Goal: Task Accomplishment & Management: Manage account settings

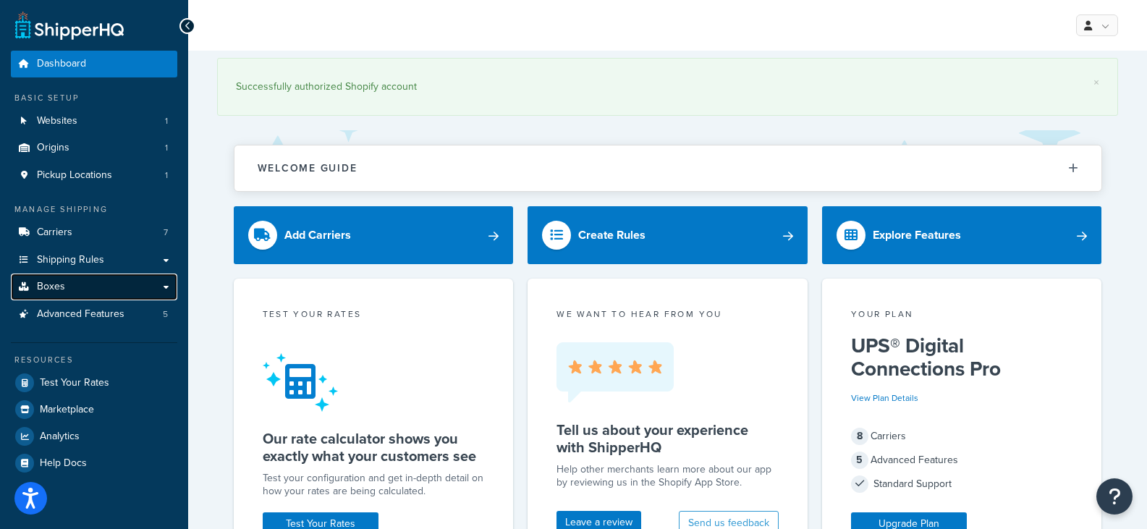
click at [60, 284] on span "Boxes" at bounding box center [51, 287] width 28 height 12
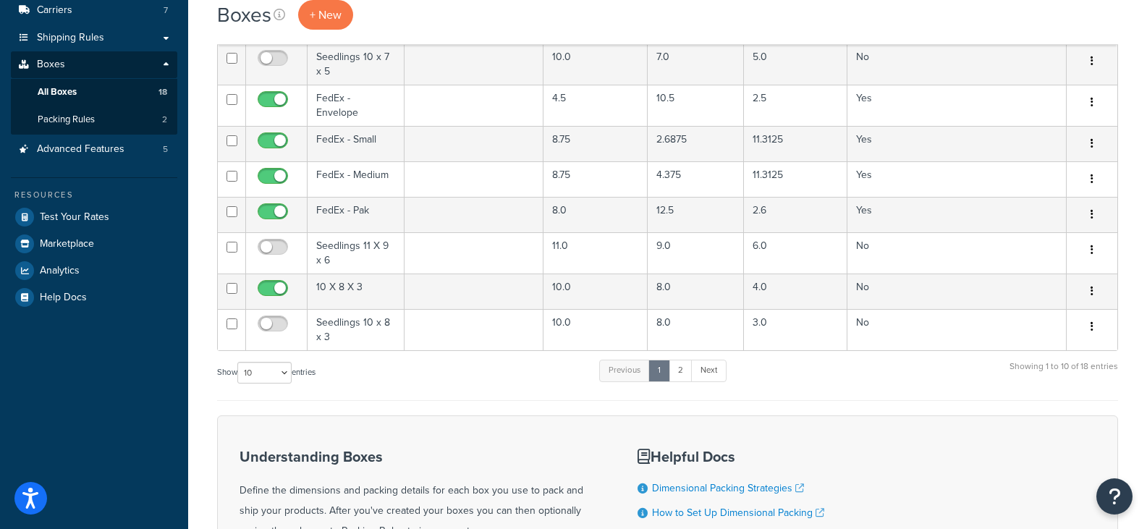
scroll to position [235, 0]
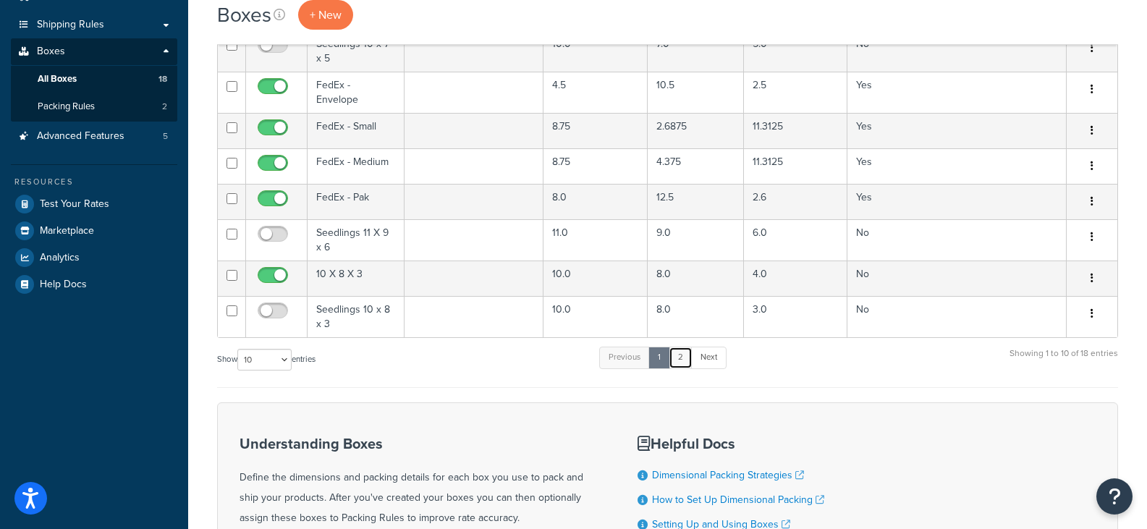
click at [687, 355] on link "2" at bounding box center [681, 358] width 24 height 22
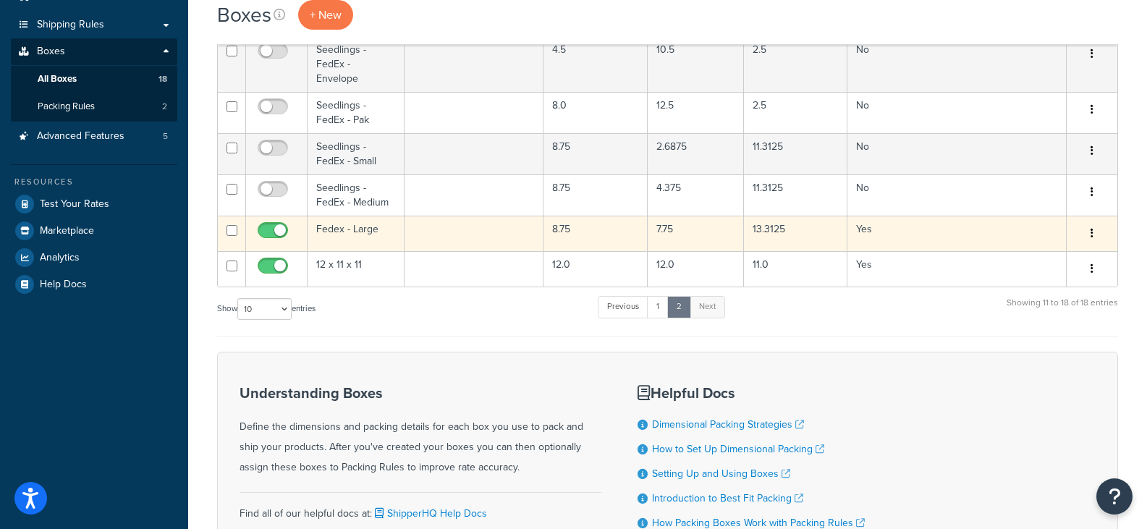
click at [358, 221] on td "Fedex - Large" at bounding box center [356, 233] width 97 height 35
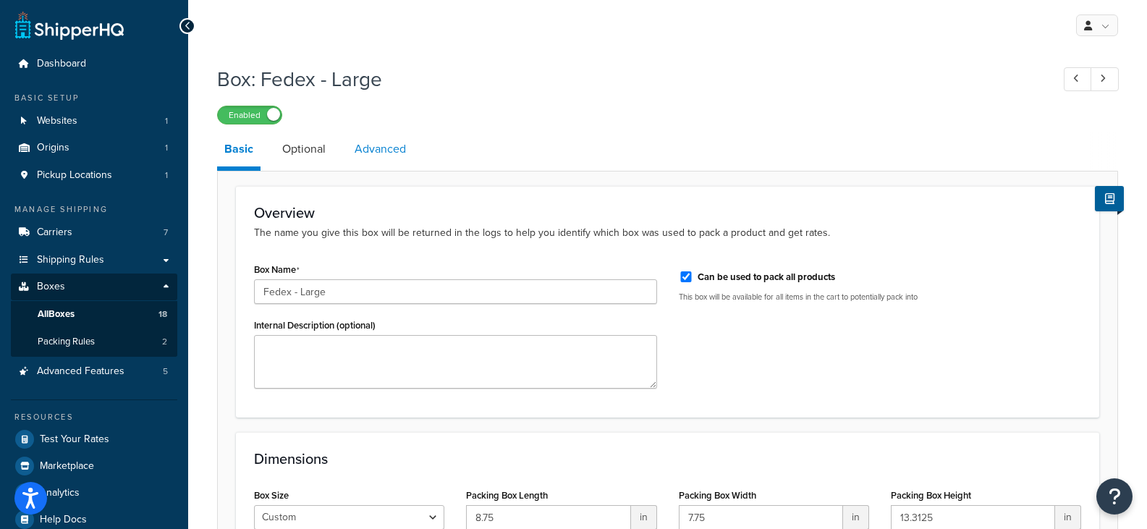
click at [369, 148] on link "Advanced" at bounding box center [380, 149] width 66 height 35
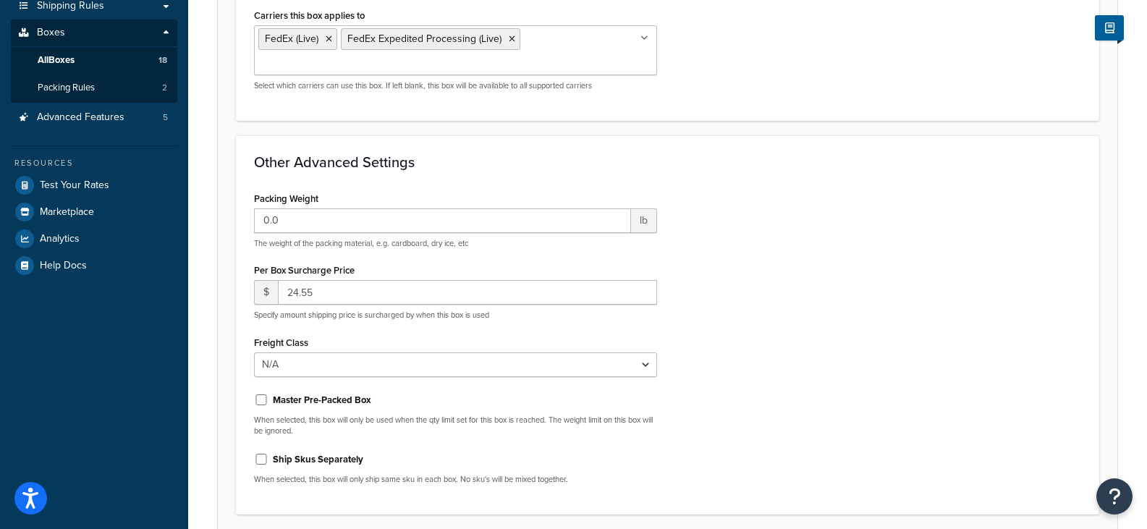
scroll to position [253, 0]
click at [298, 297] on input "24.55" at bounding box center [467, 294] width 379 height 25
click at [321, 296] on input "26.55" at bounding box center [467, 294] width 379 height 25
click at [298, 295] on input "26.30" at bounding box center [467, 294] width 379 height 25
type input "27.30"
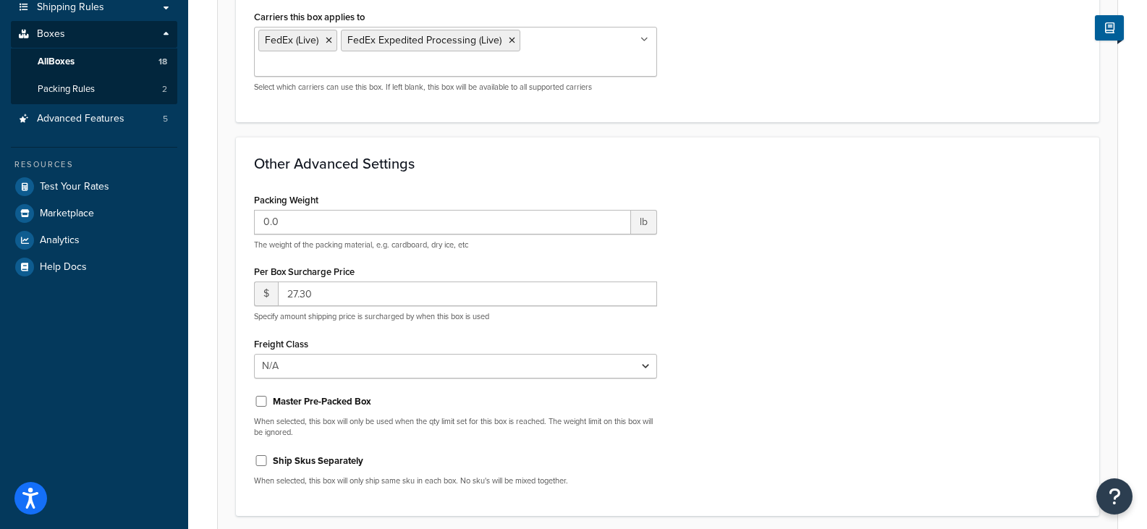
click at [1139, 48] on div "Box: Fedex - Large Enabled Basic Optional Advanced Assign Box to Carriers This …" at bounding box center [667, 208] width 959 height 807
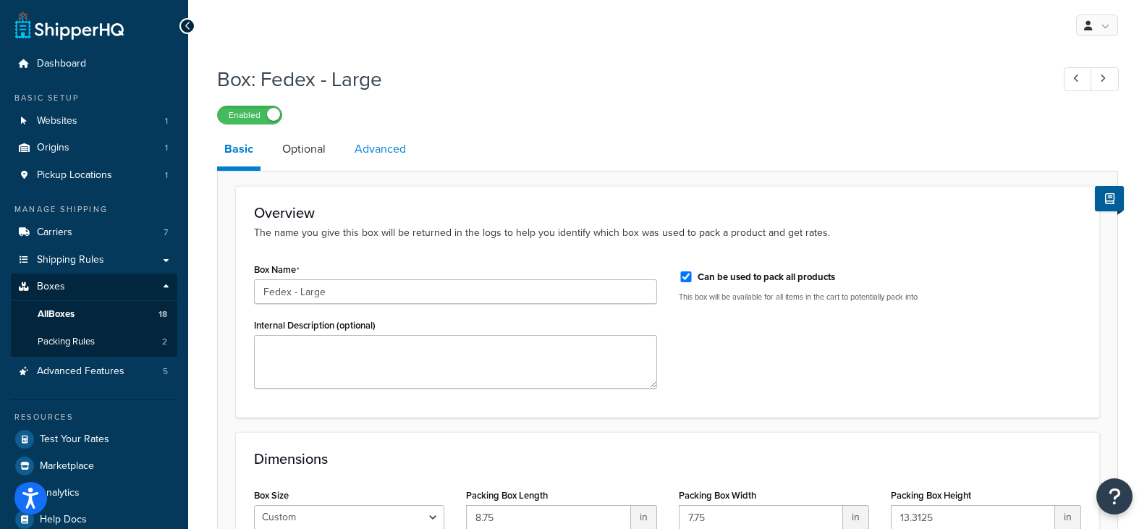
click at [367, 148] on link "Advanced" at bounding box center [380, 149] width 66 height 35
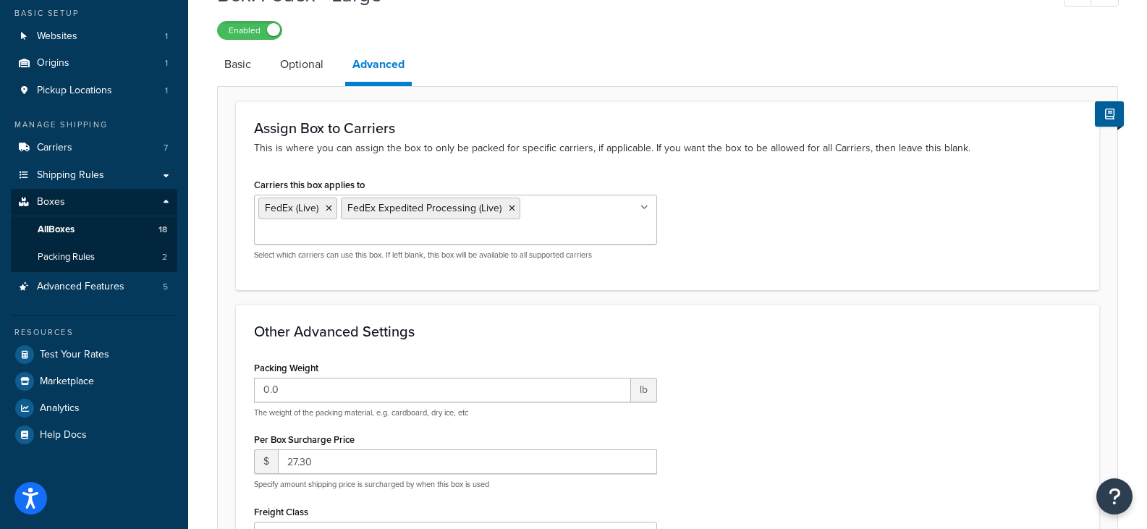
scroll to position [373, 0]
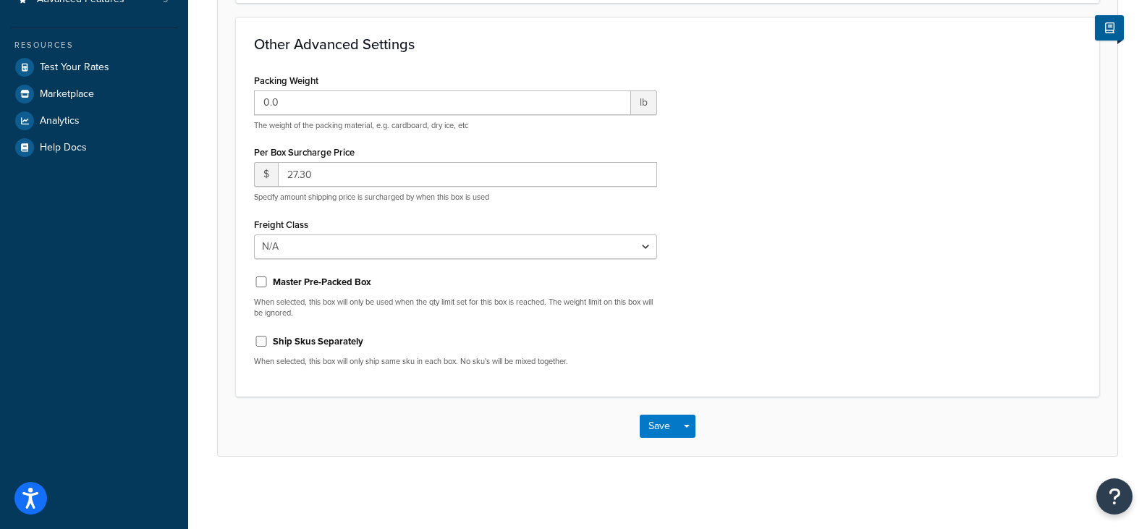
click at [201, 30] on div "Box: Fedex - Large Enabled Basic Optional Advanced Assign Box to Carriers This …" at bounding box center [667, 89] width 959 height 807
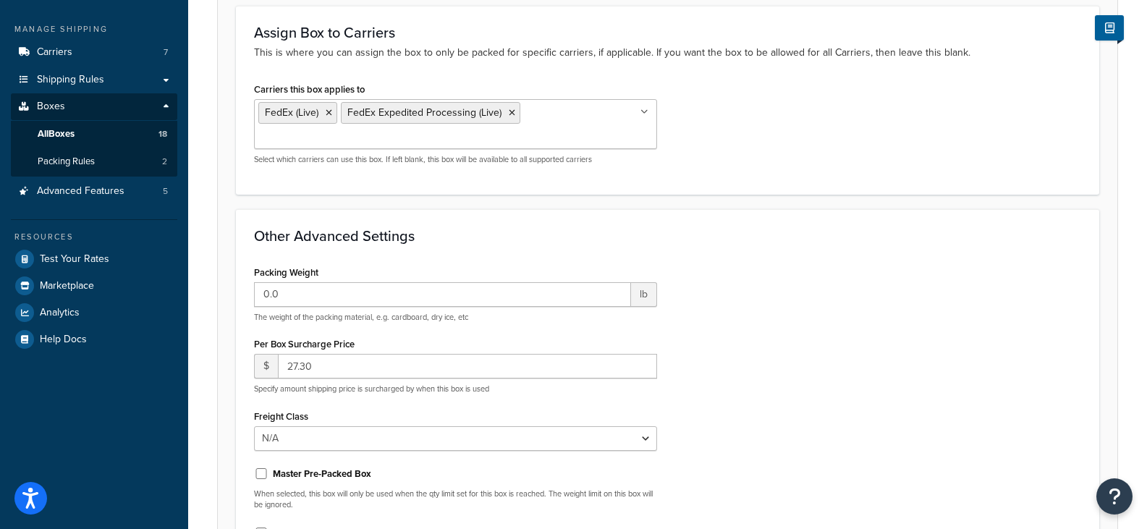
scroll to position [0, 0]
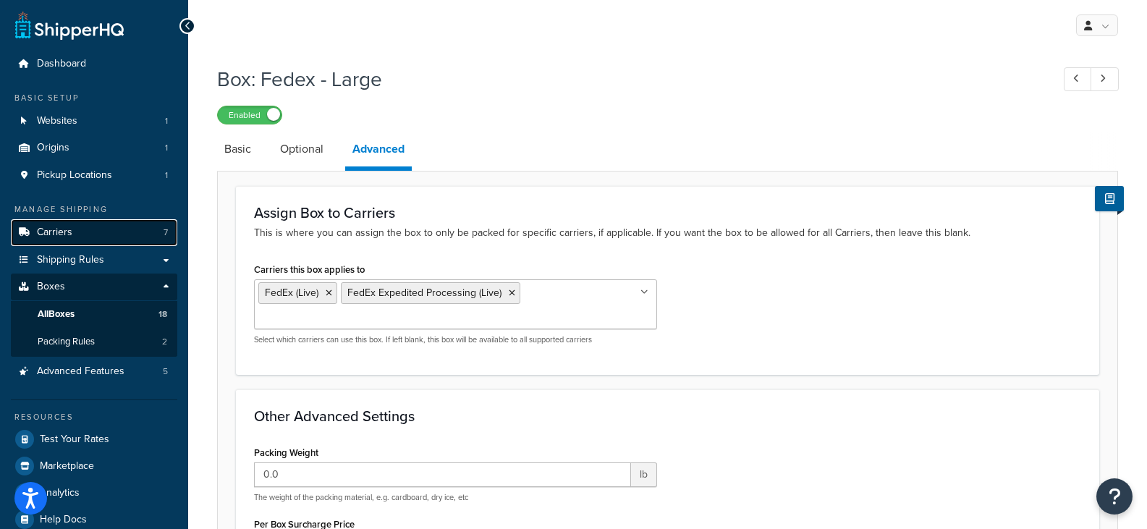
click at [62, 234] on span "Carriers" at bounding box center [54, 233] width 35 height 12
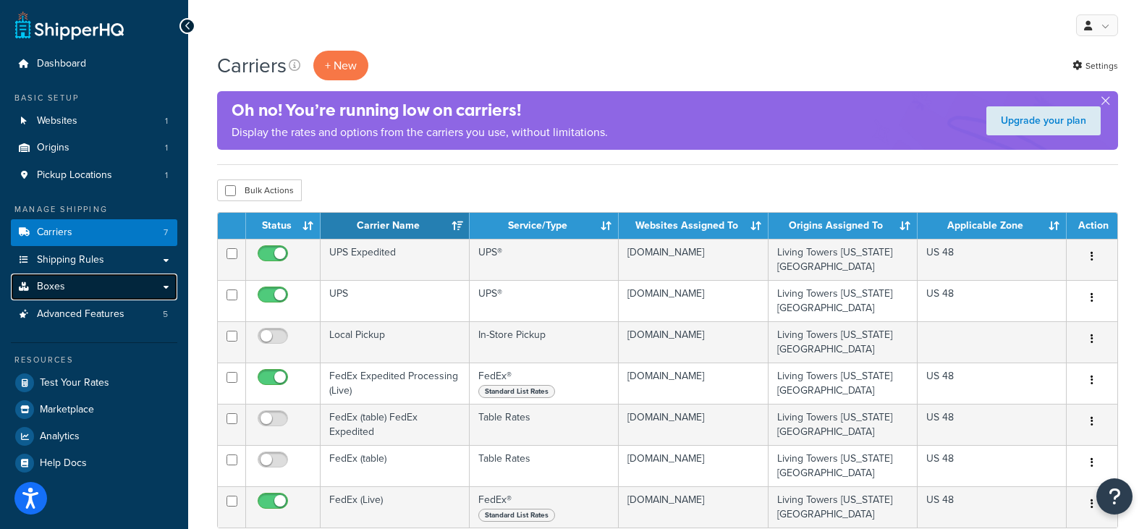
click at [122, 284] on link "Boxes" at bounding box center [94, 287] width 166 height 27
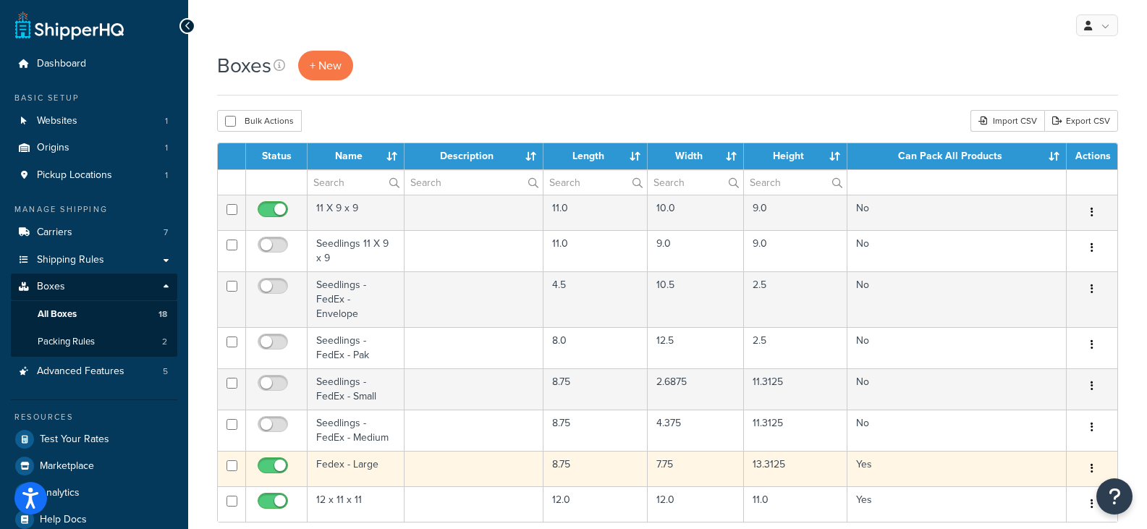
click at [372, 455] on td "Fedex - Large" at bounding box center [356, 468] width 97 height 35
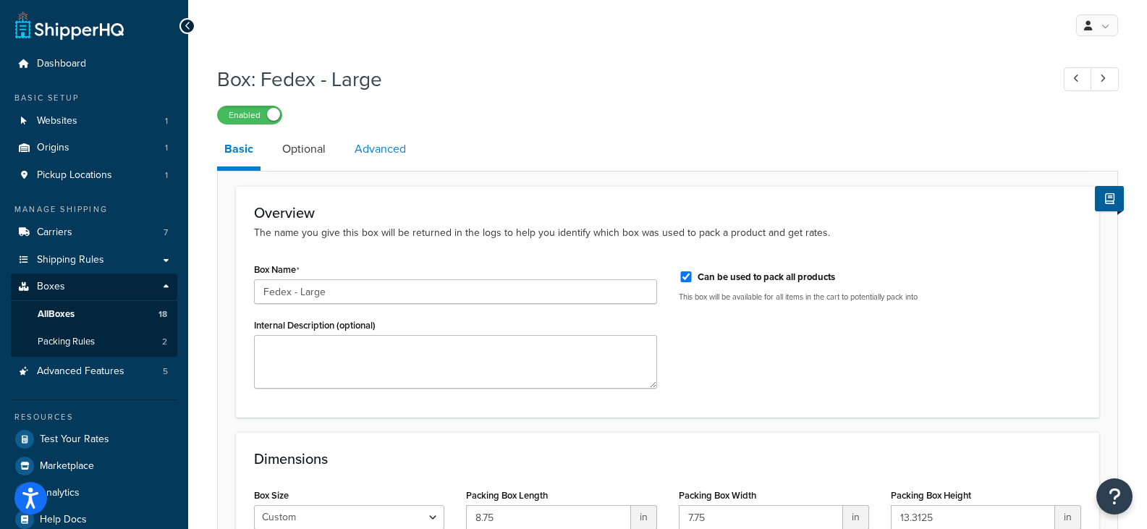
click at [392, 153] on link "Advanced" at bounding box center [380, 149] width 66 height 35
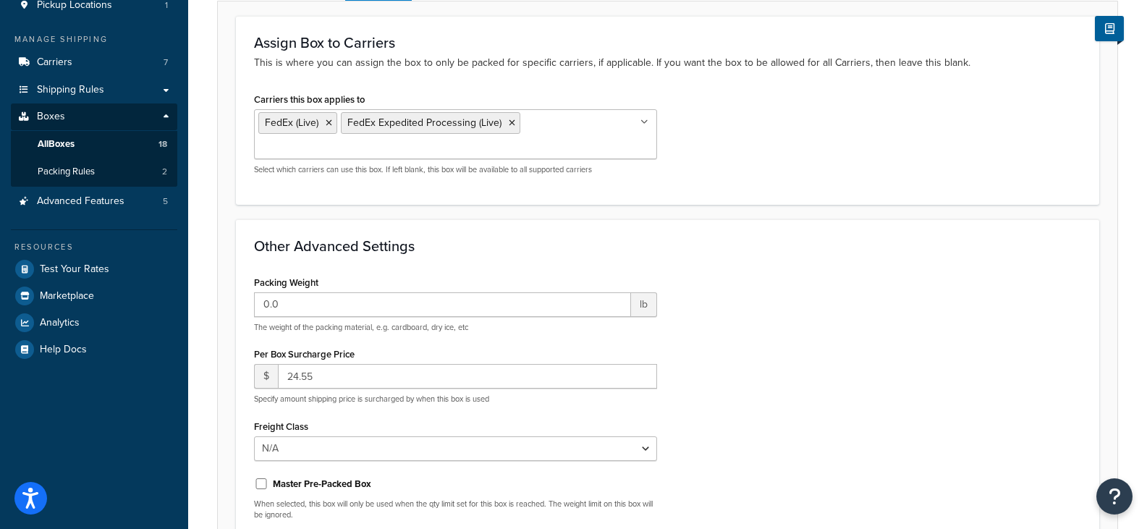
scroll to position [172, 0]
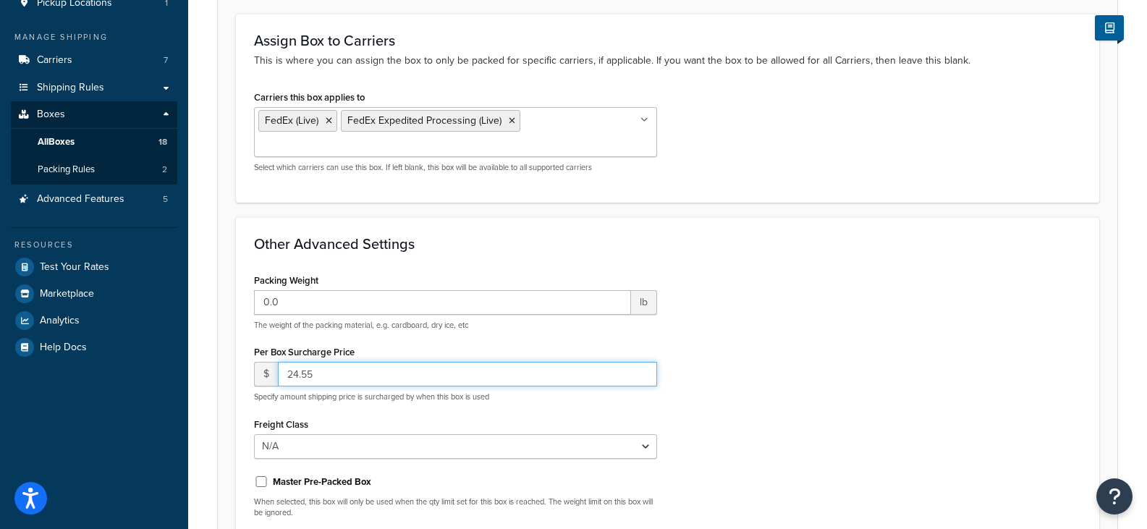
drag, startPoint x: 331, startPoint y: 381, endPoint x: 261, endPoint y: 375, distance: 70.5
click at [261, 375] on div "$ 24.55" at bounding box center [455, 374] width 403 height 25
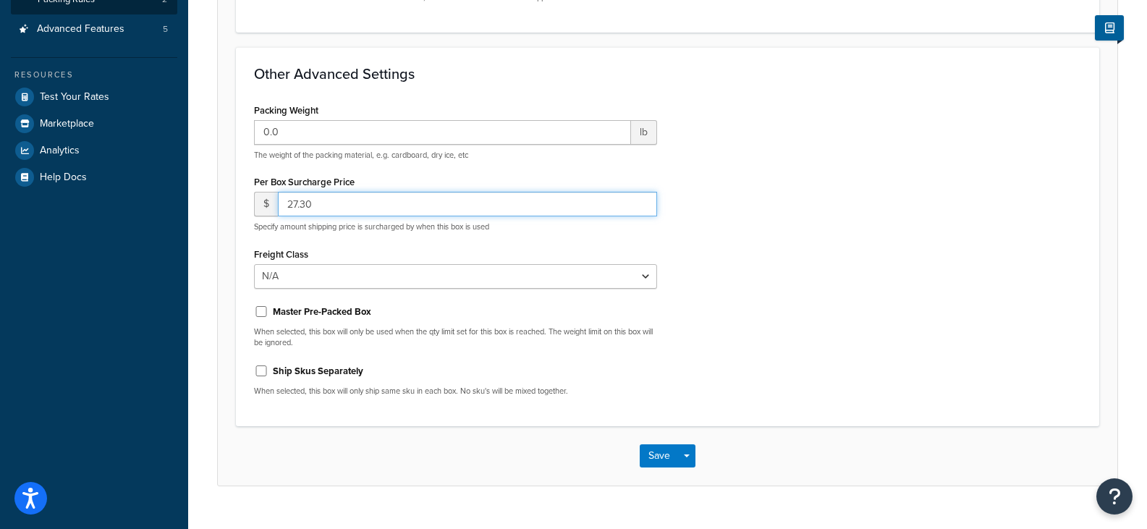
scroll to position [373, 0]
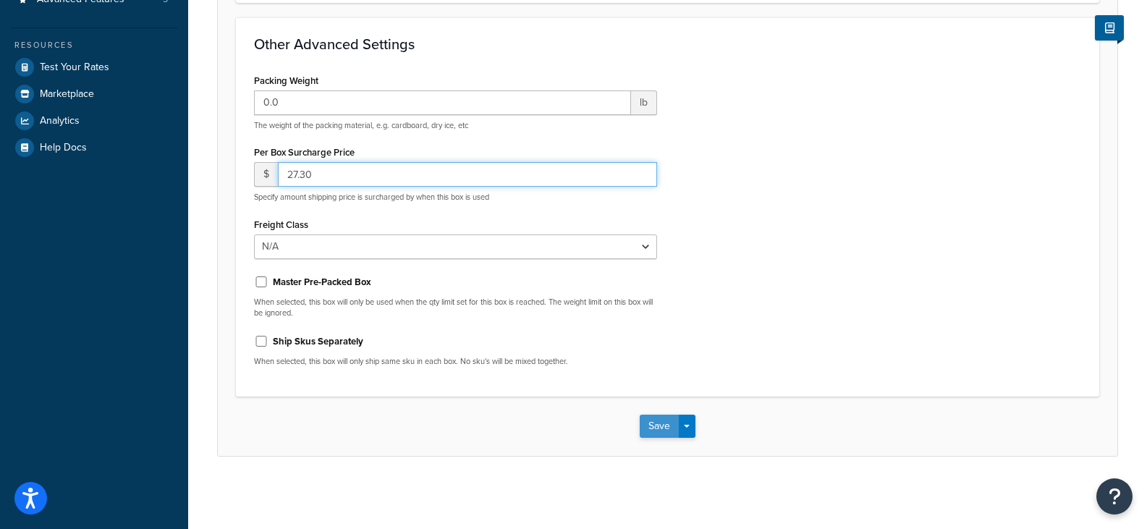
type input "27.30"
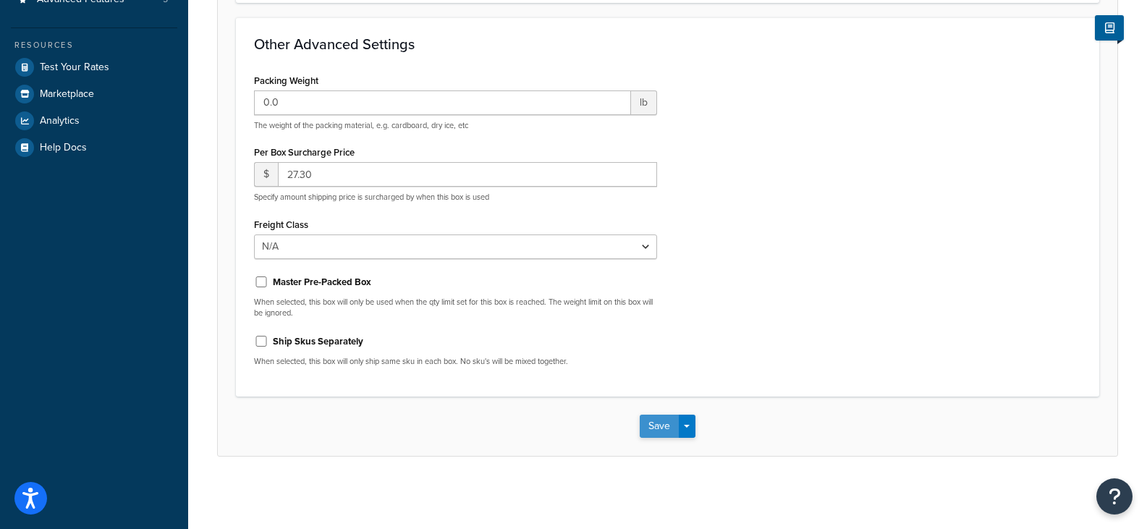
click at [669, 432] on button "Save" at bounding box center [659, 426] width 39 height 23
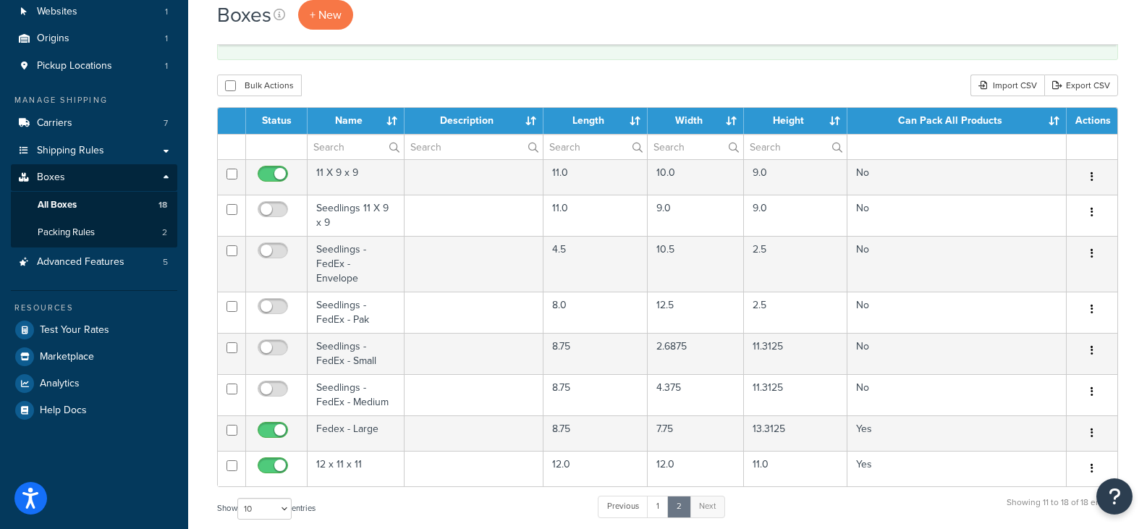
scroll to position [111, 0]
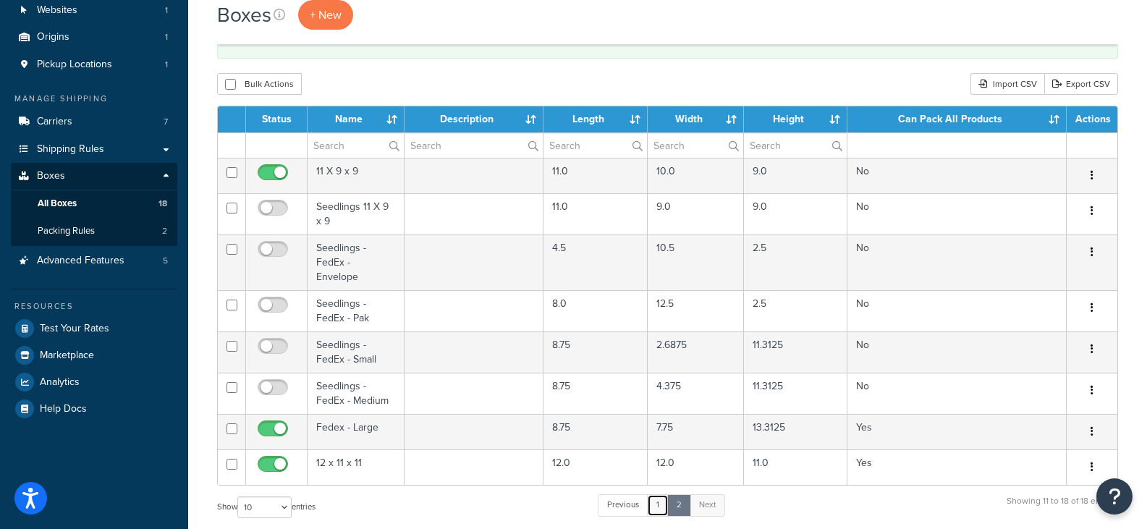
click at [662, 497] on link "1" at bounding box center [658, 505] width 22 height 22
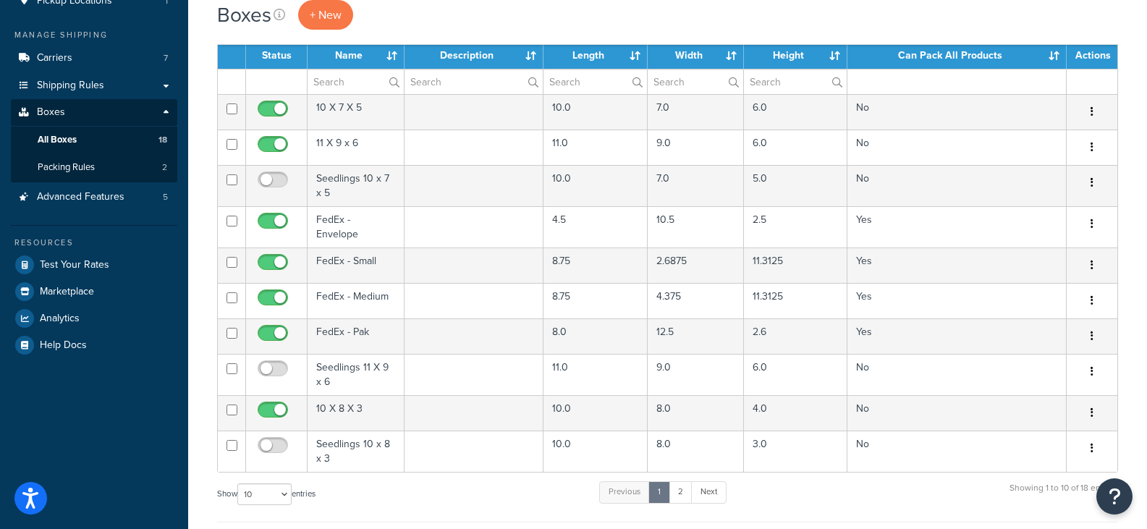
scroll to position [202, 0]
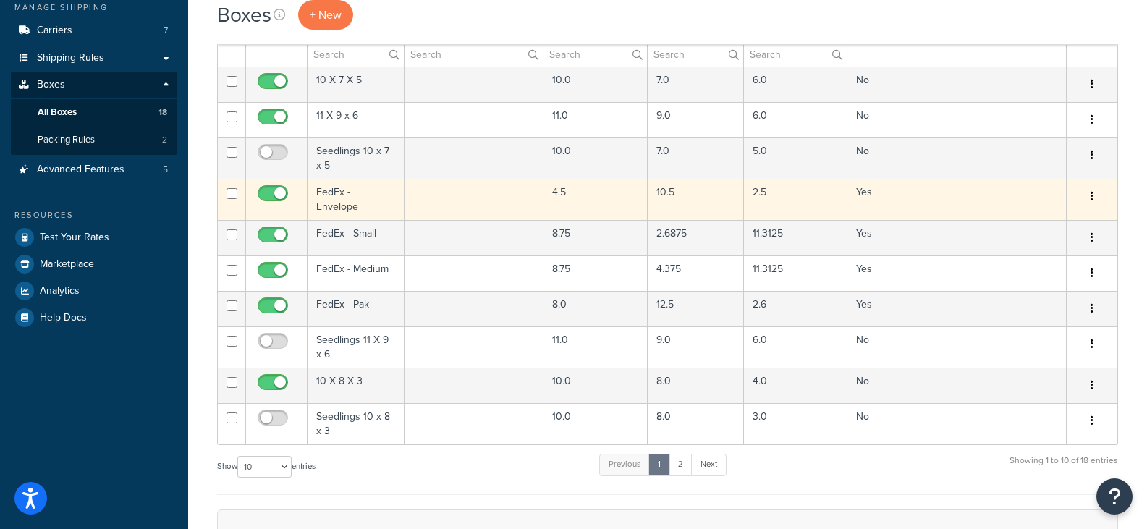
click at [358, 193] on td "FedEx - Envelope" at bounding box center [356, 199] width 97 height 41
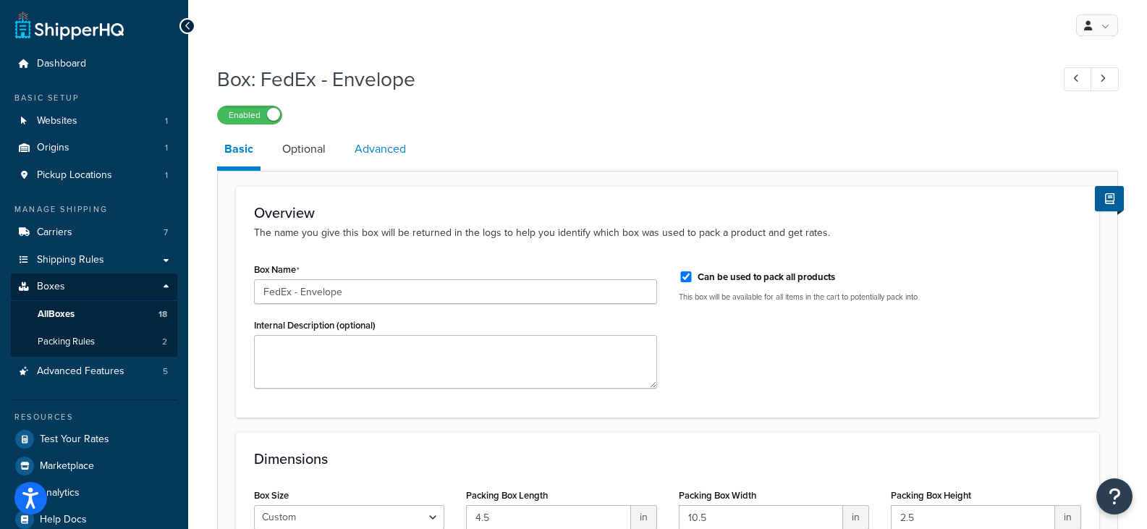
click at [374, 147] on link "Advanced" at bounding box center [380, 149] width 66 height 35
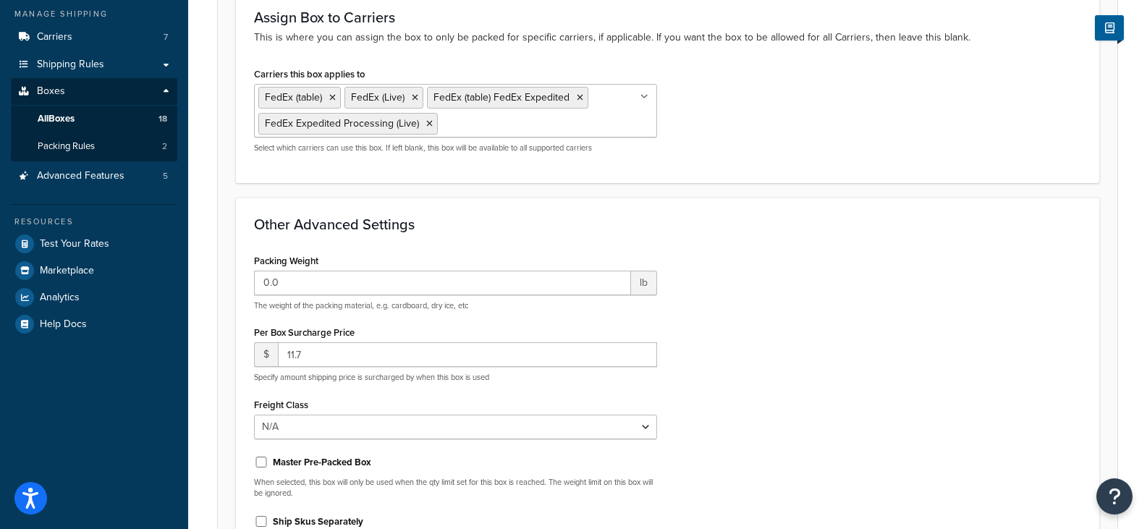
scroll to position [200, 0]
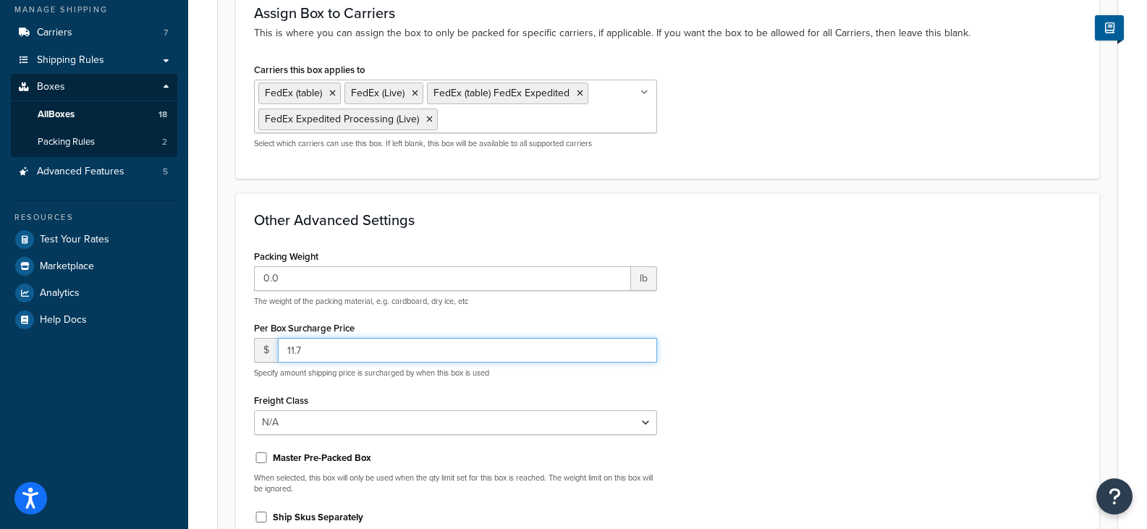
click at [407, 352] on input "11.7" at bounding box center [467, 350] width 379 height 25
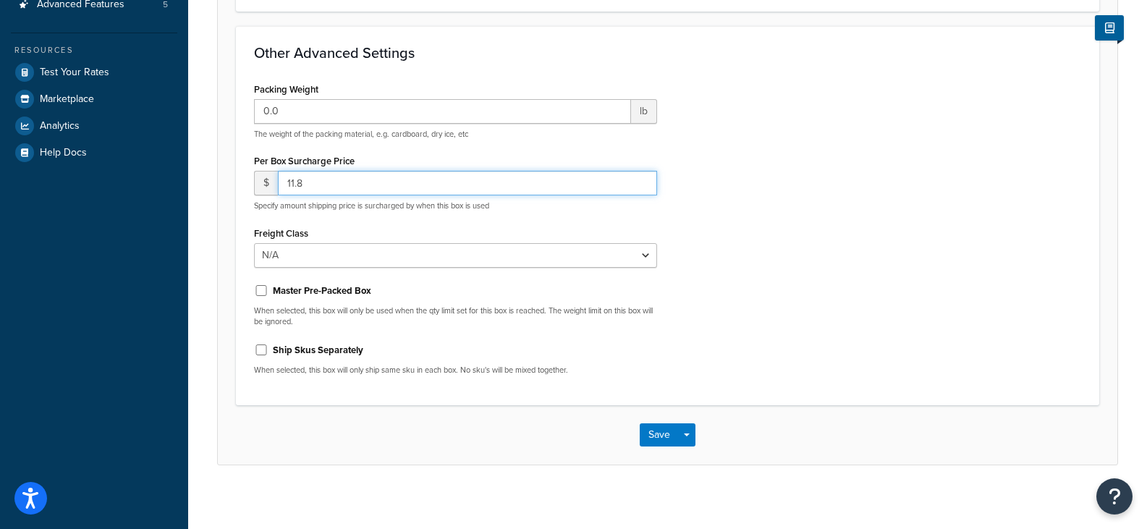
scroll to position [377, 0]
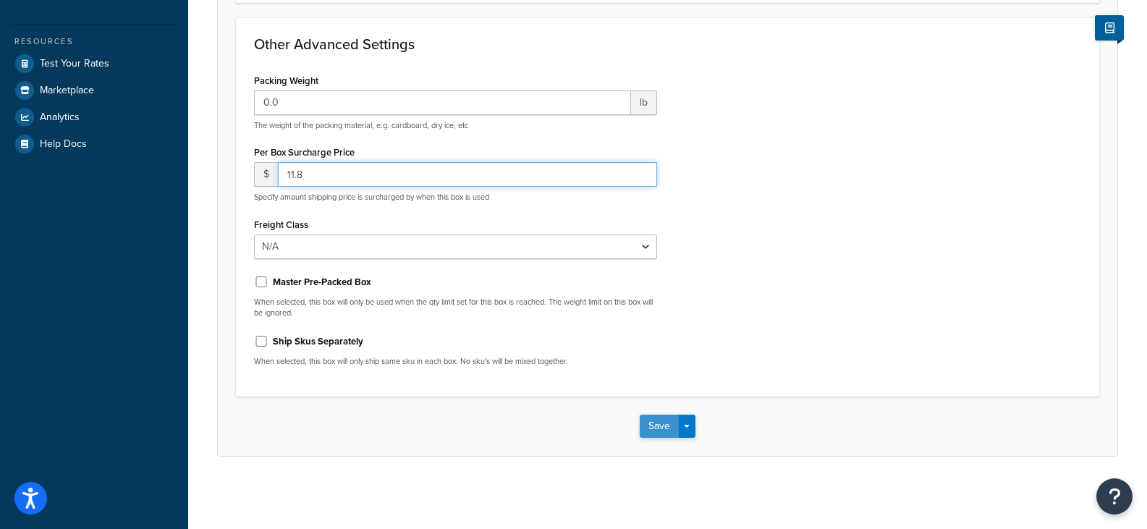
type input "11.8"
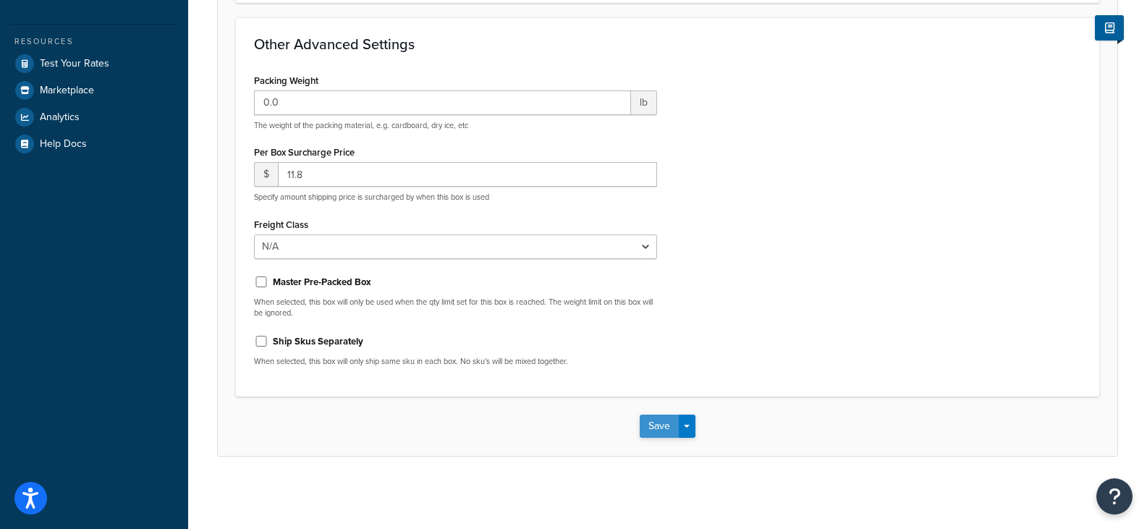
click at [657, 429] on button "Save" at bounding box center [659, 426] width 39 height 23
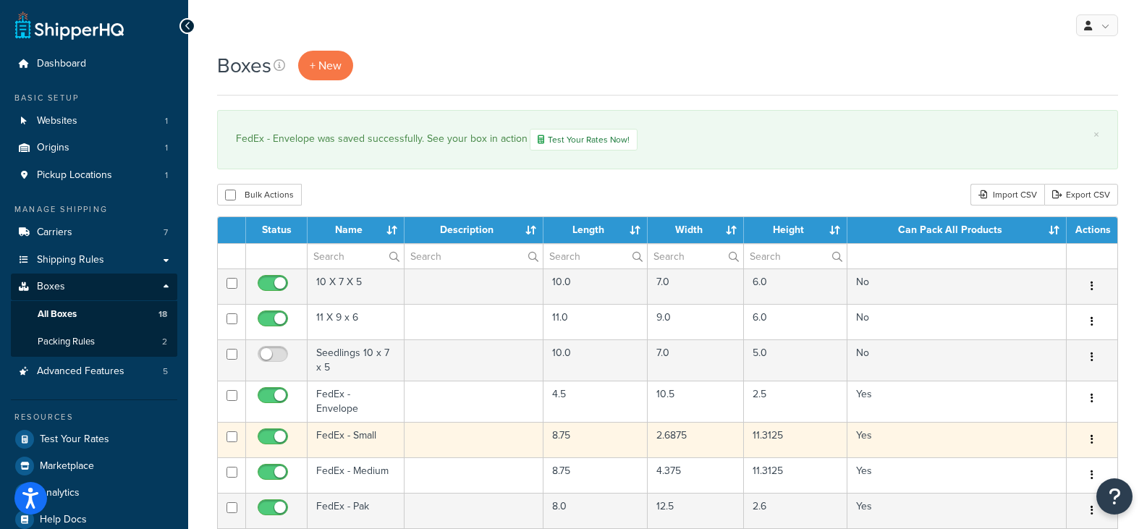
click at [351, 431] on td "FedEx - Small" at bounding box center [356, 439] width 97 height 35
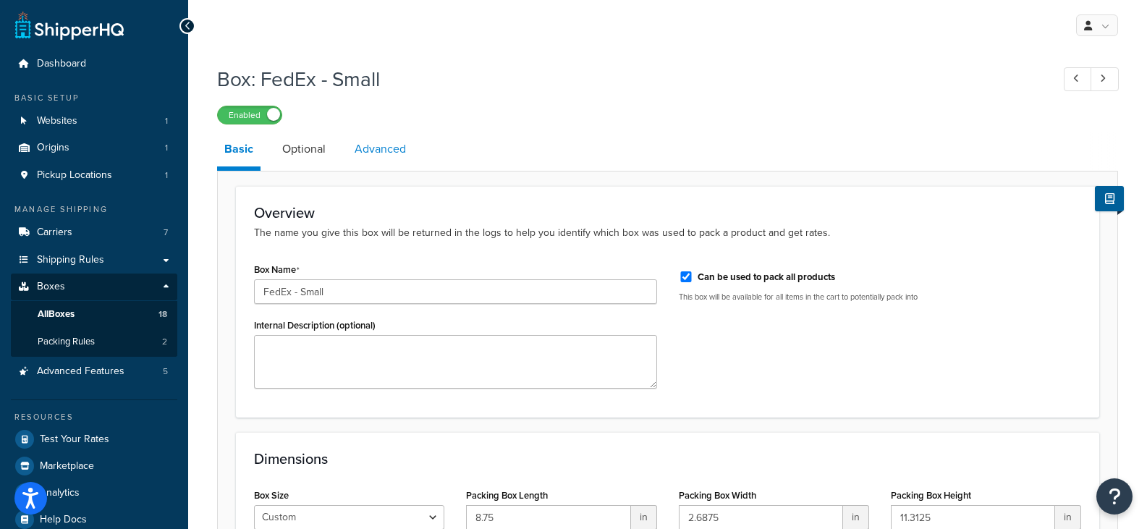
click at [391, 151] on link "Advanced" at bounding box center [380, 149] width 66 height 35
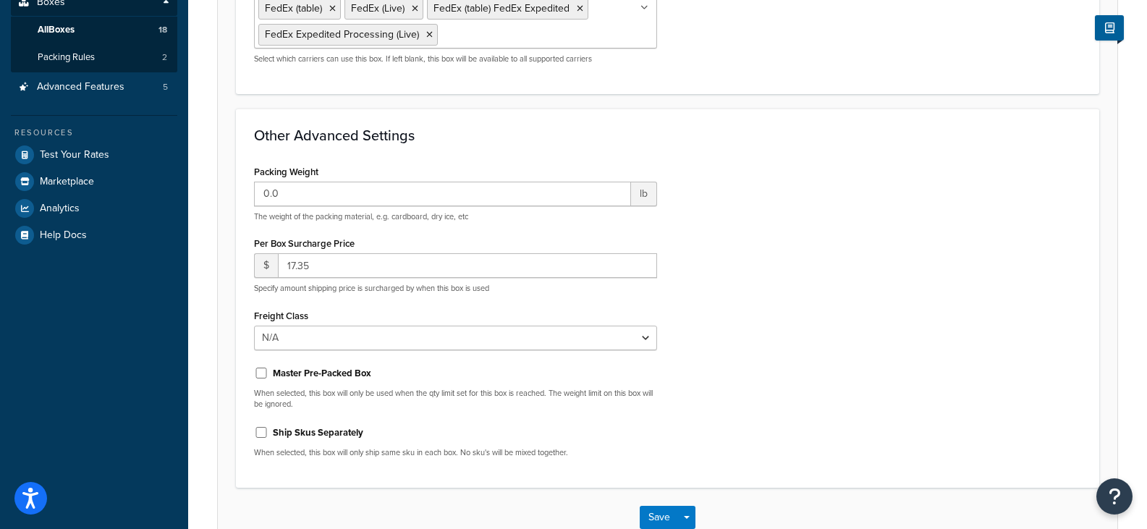
scroll to position [287, 0]
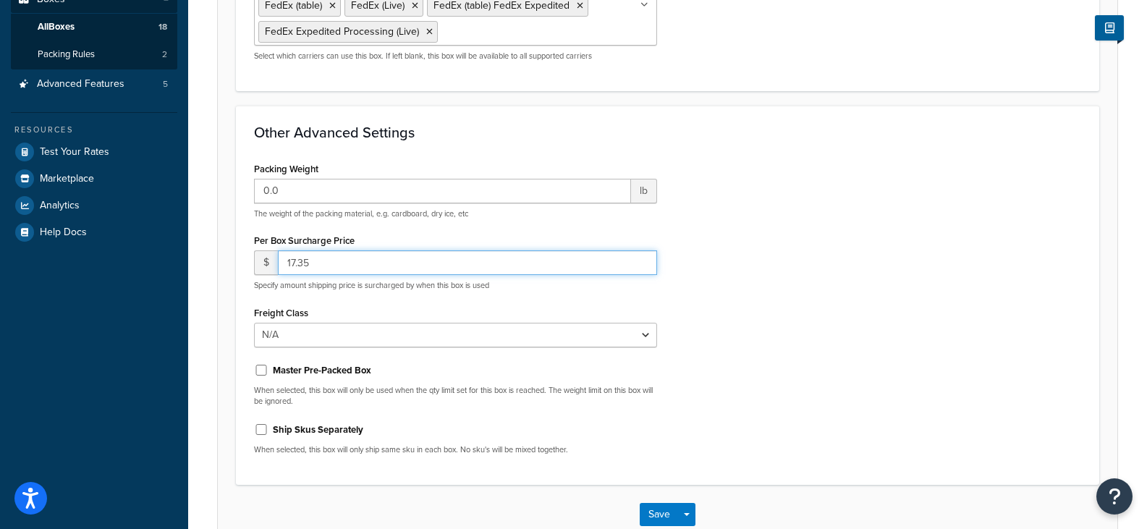
click at [303, 266] on input "17.35" at bounding box center [467, 262] width 379 height 25
type input "17.45"
click at [658, 518] on button "Save" at bounding box center [659, 514] width 39 height 23
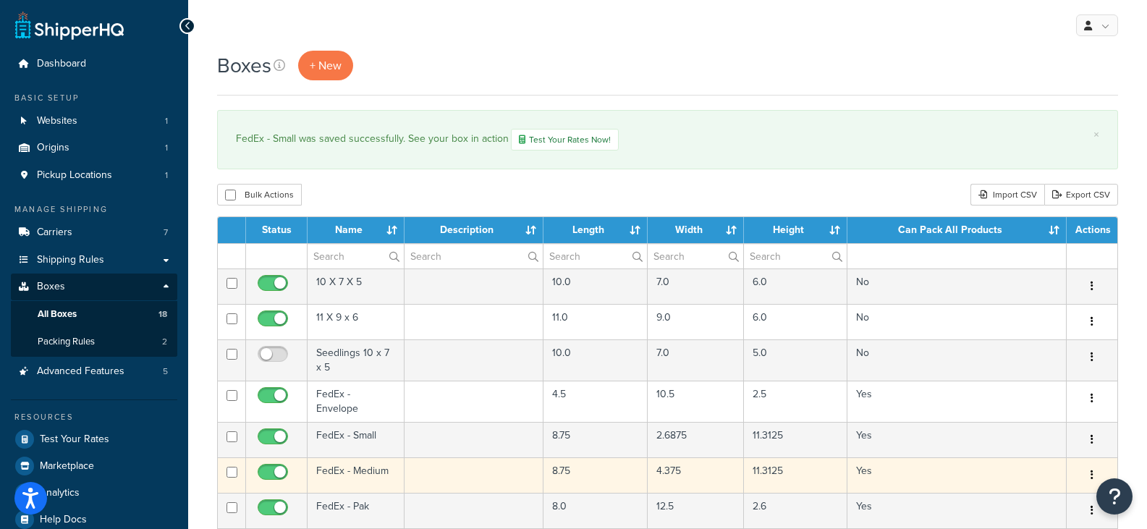
click at [356, 472] on td "FedEx - Medium" at bounding box center [356, 474] width 97 height 35
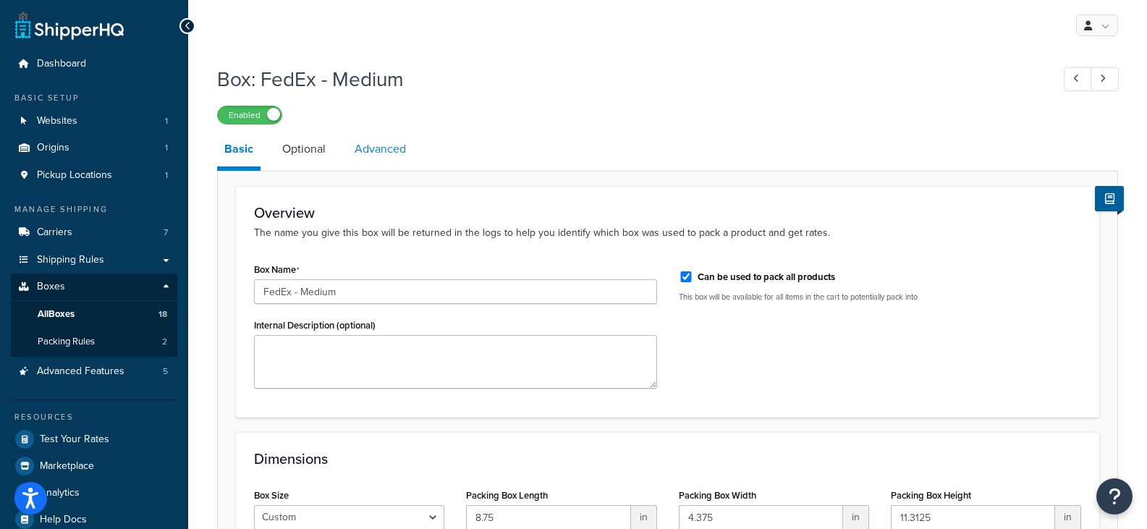
click at [386, 156] on link "Advanced" at bounding box center [380, 149] width 66 height 35
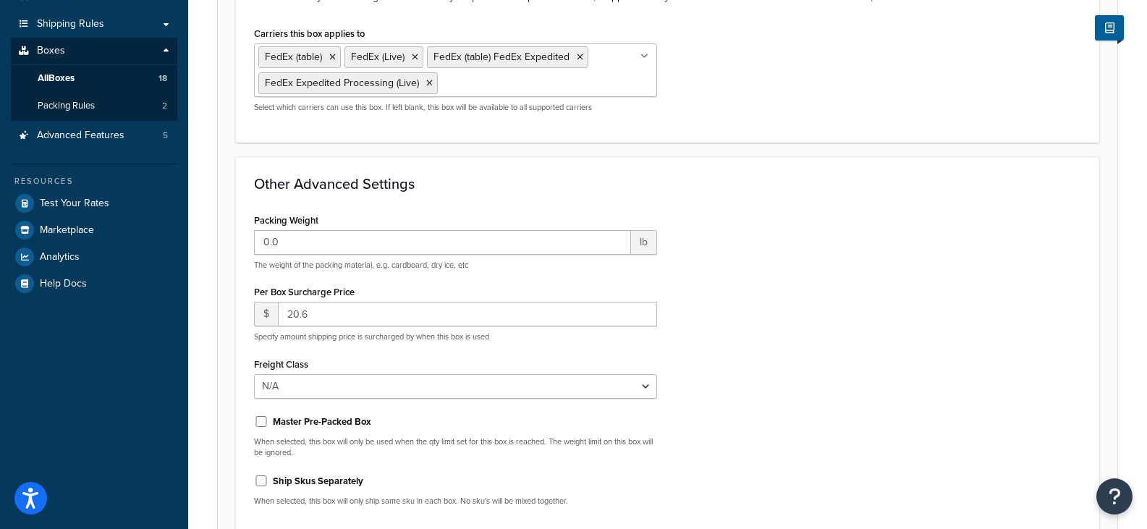
scroll to position [279, 0]
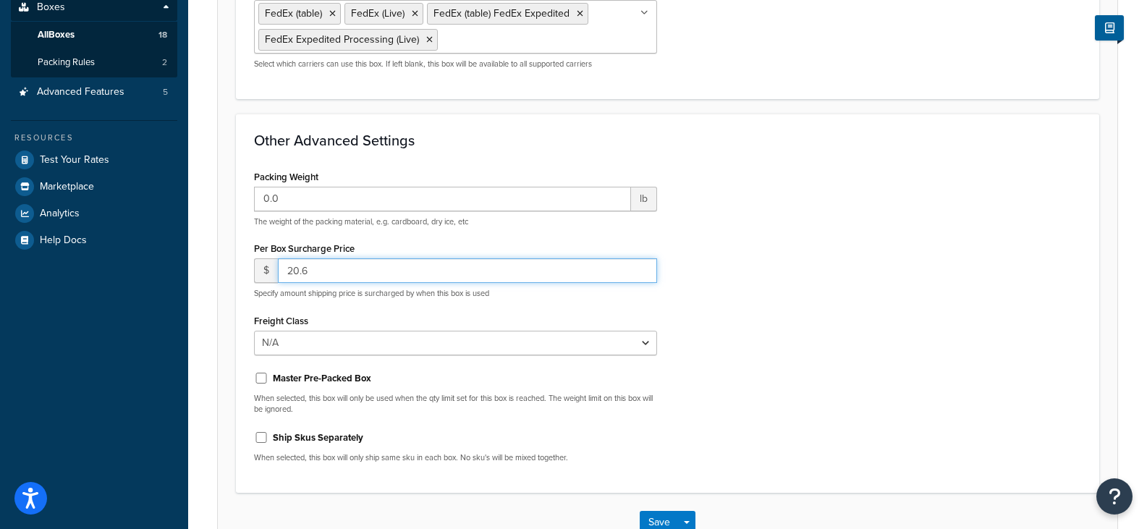
click at [322, 274] on input "20.6" at bounding box center [467, 270] width 379 height 25
type input "20.7"
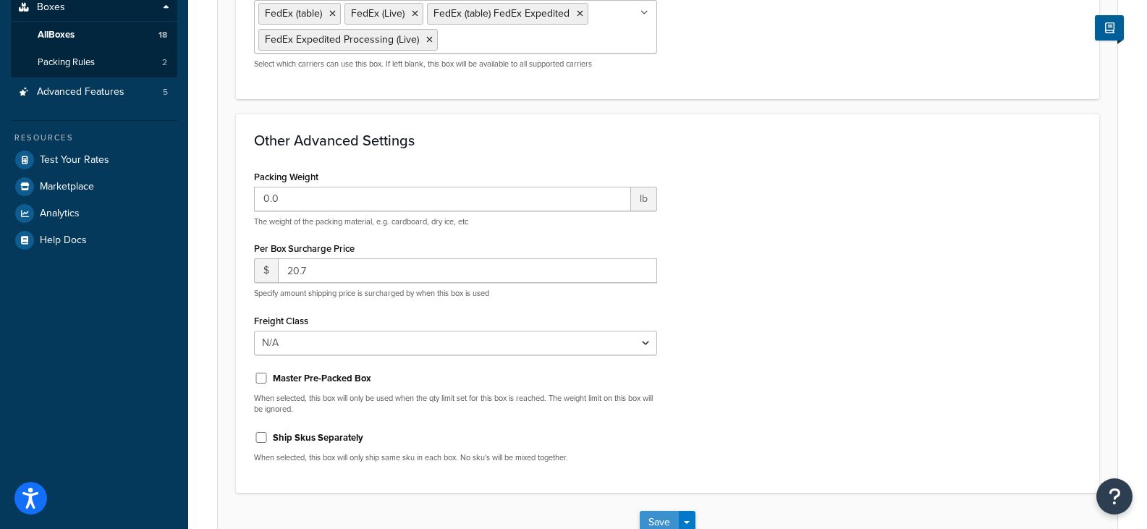
click at [656, 519] on button "Save" at bounding box center [659, 522] width 39 height 23
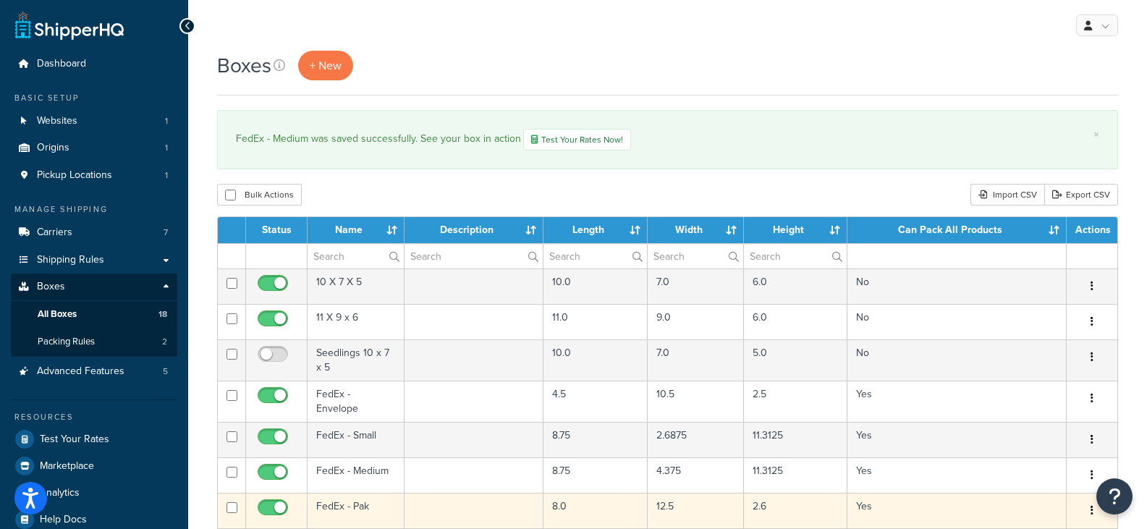
click at [349, 497] on td "FedEx - Pak" at bounding box center [356, 510] width 97 height 35
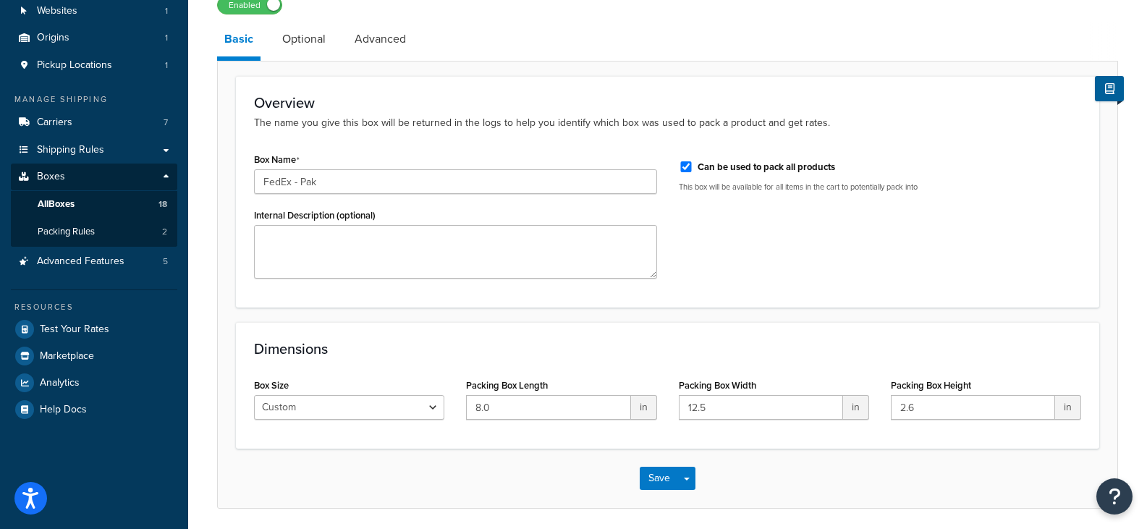
scroll to position [109, 0]
click at [376, 43] on link "Advanced" at bounding box center [380, 40] width 66 height 35
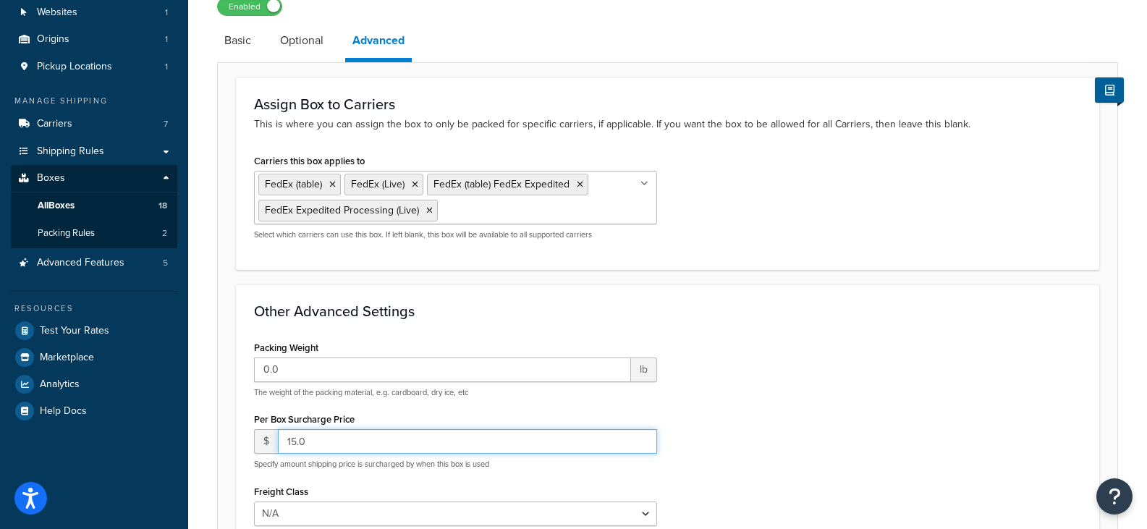
click at [328, 440] on input "15.0" at bounding box center [467, 441] width 379 height 25
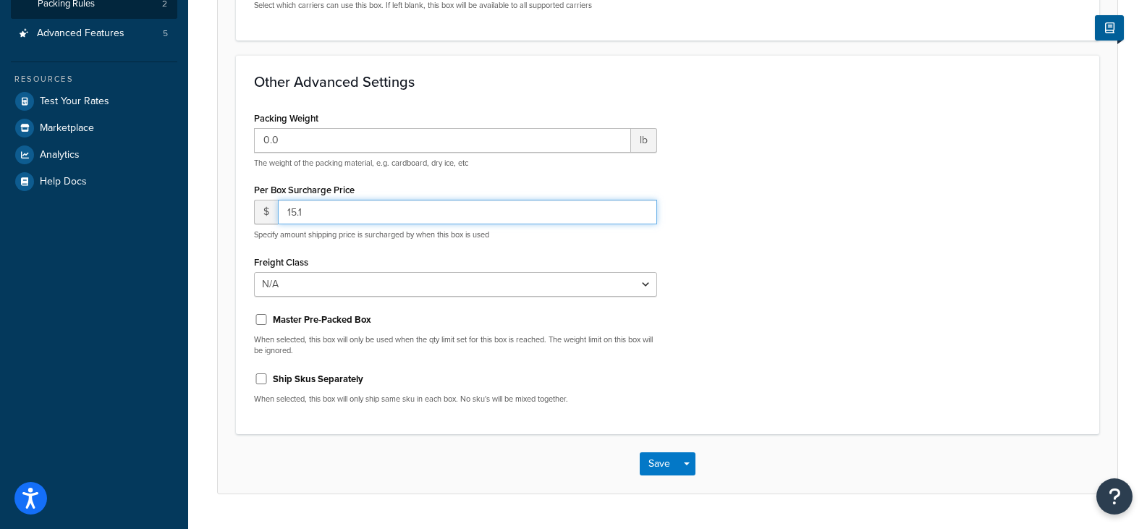
scroll to position [358, 0]
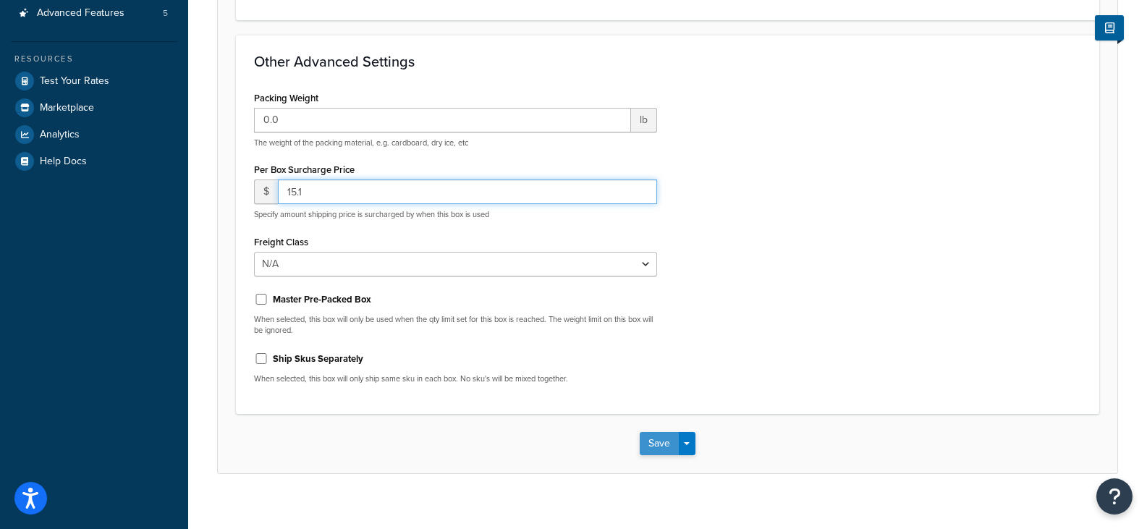
type input "15.1"
click at [656, 447] on button "Save" at bounding box center [659, 443] width 39 height 23
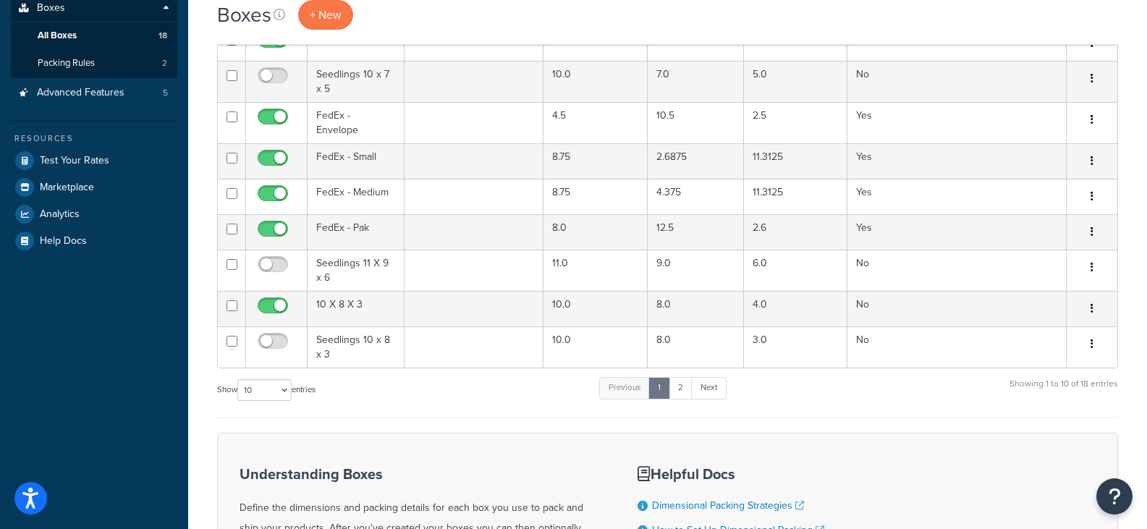
scroll to position [297, 0]
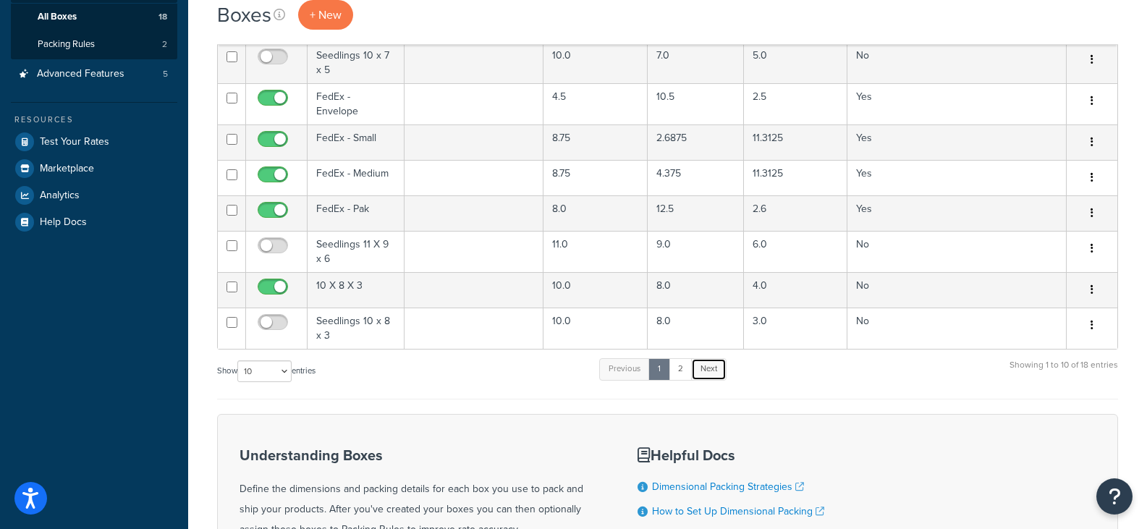
click at [713, 362] on link "Next" at bounding box center [708, 369] width 35 height 22
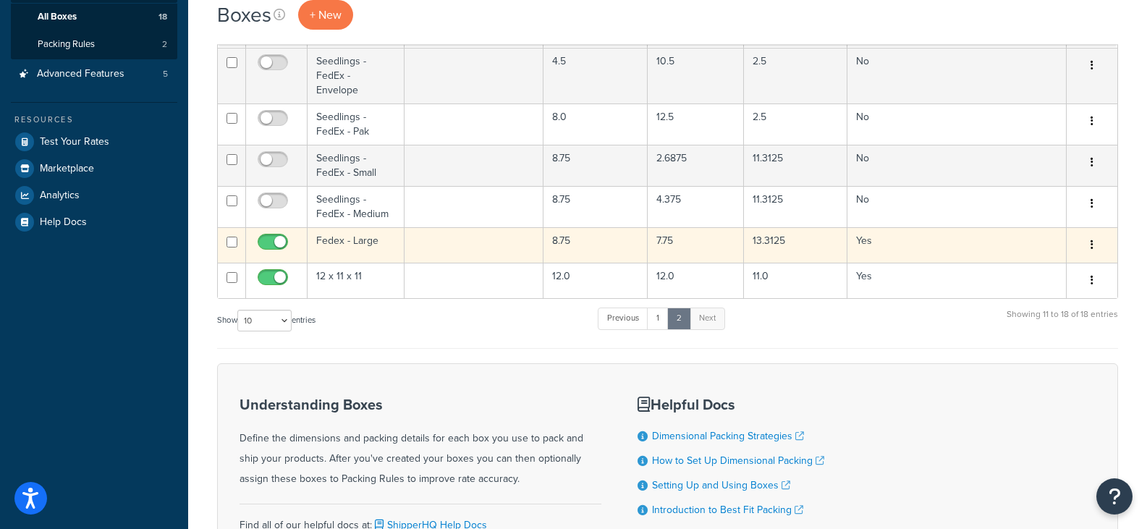
click at [340, 232] on td "Fedex - Large" at bounding box center [356, 244] width 97 height 35
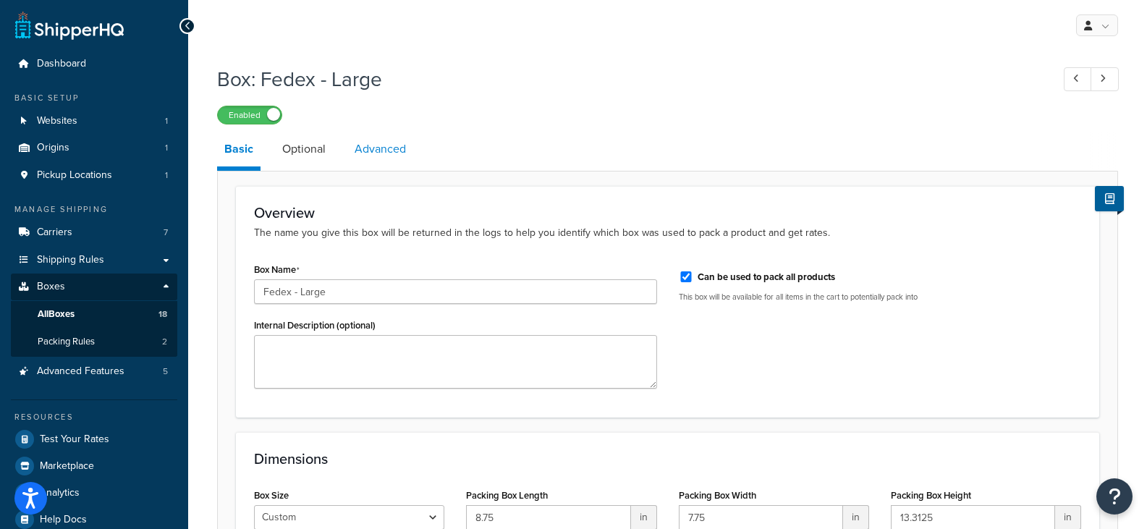
click at [382, 148] on link "Advanced" at bounding box center [380, 149] width 66 height 35
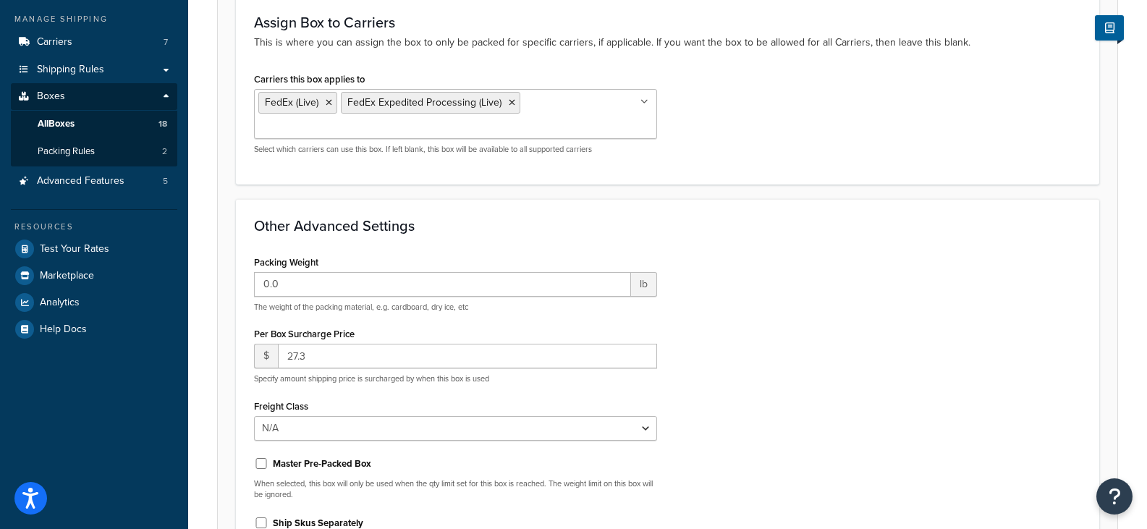
scroll to position [195, 0]
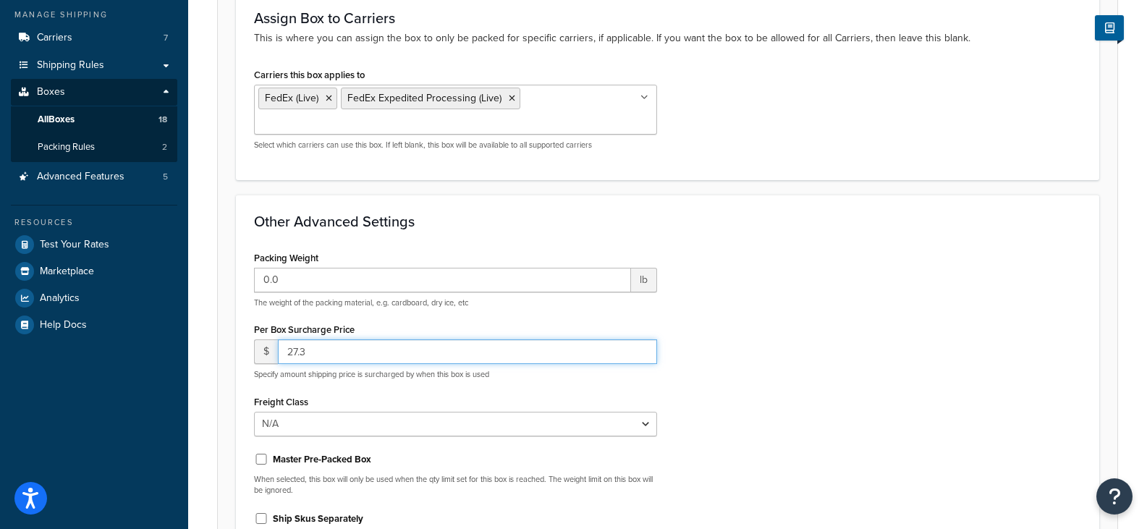
click at [382, 352] on input "27.3" at bounding box center [467, 351] width 379 height 25
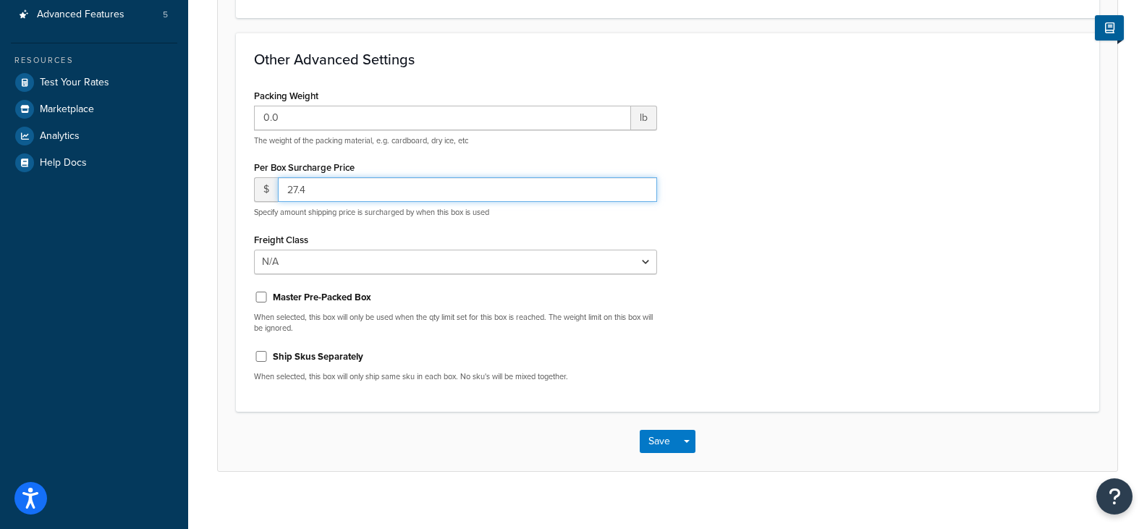
scroll to position [373, 0]
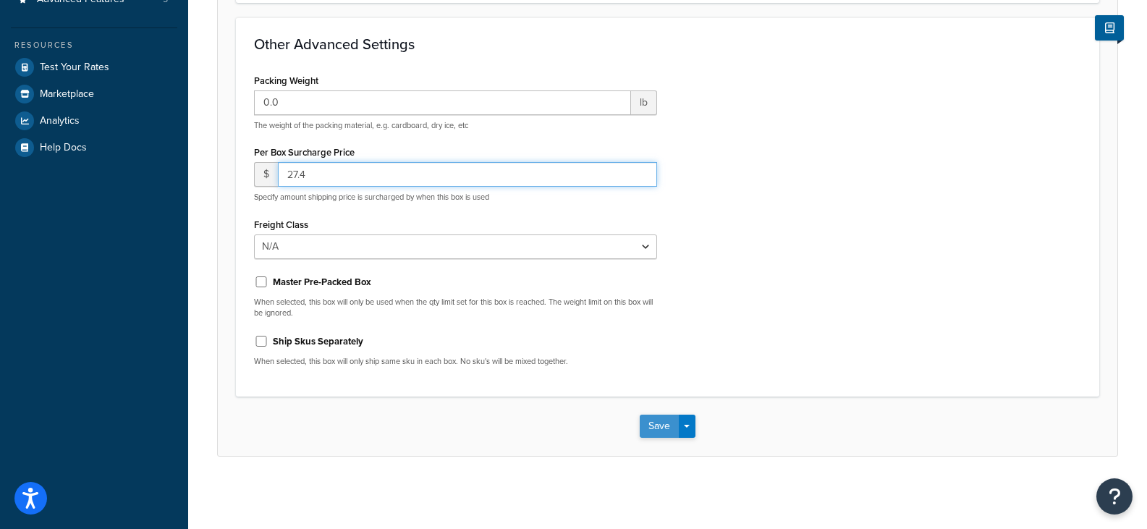
type input "27.4"
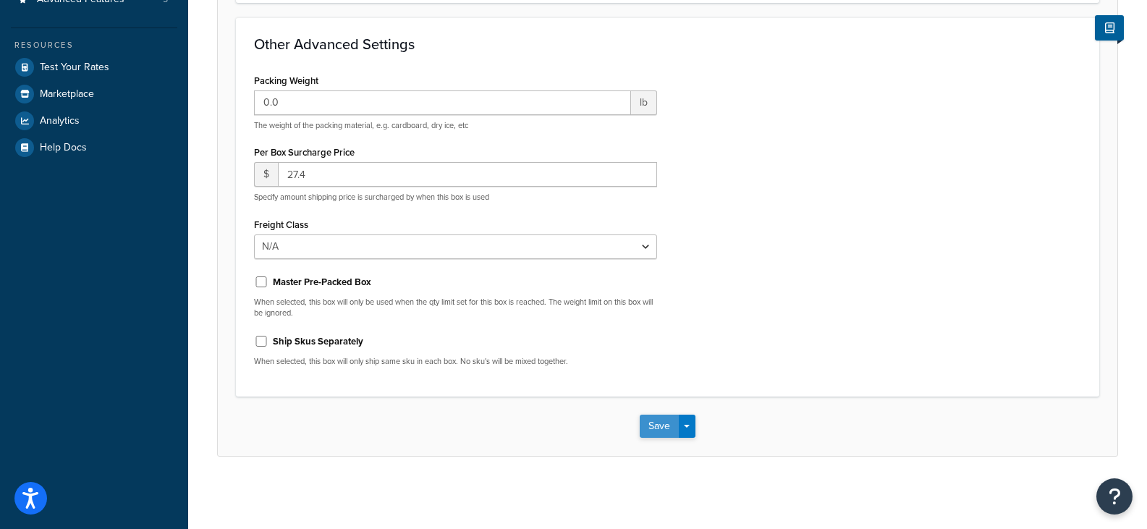
click at [653, 432] on button "Save" at bounding box center [659, 426] width 39 height 23
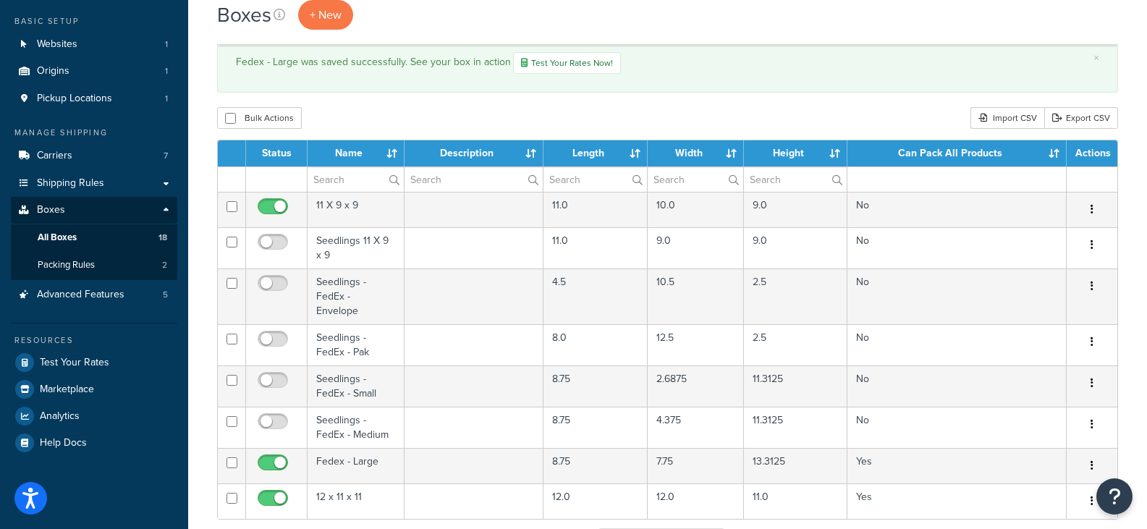
scroll to position [118, 0]
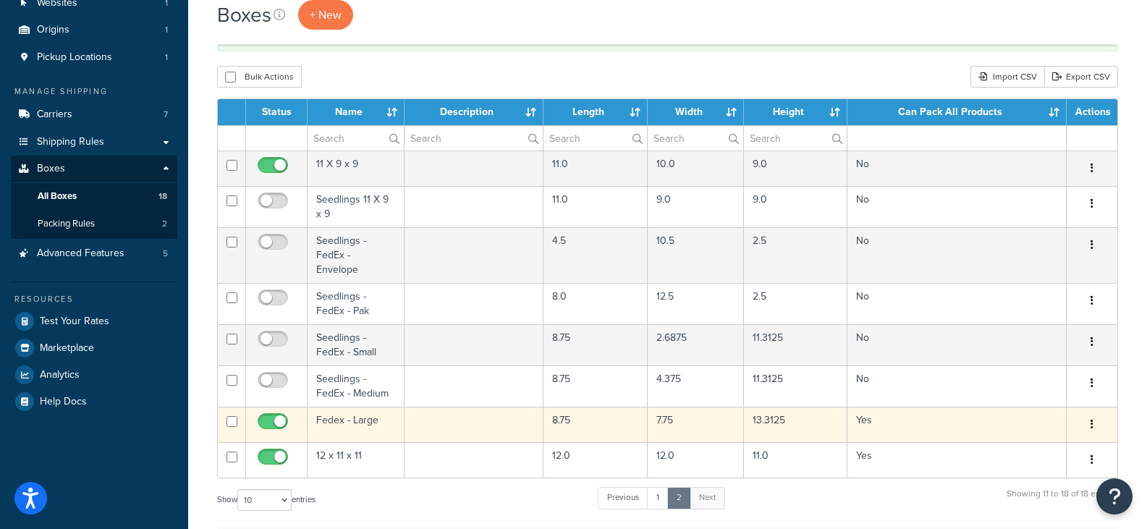
click at [357, 412] on td "Fedex - Large" at bounding box center [356, 424] width 97 height 35
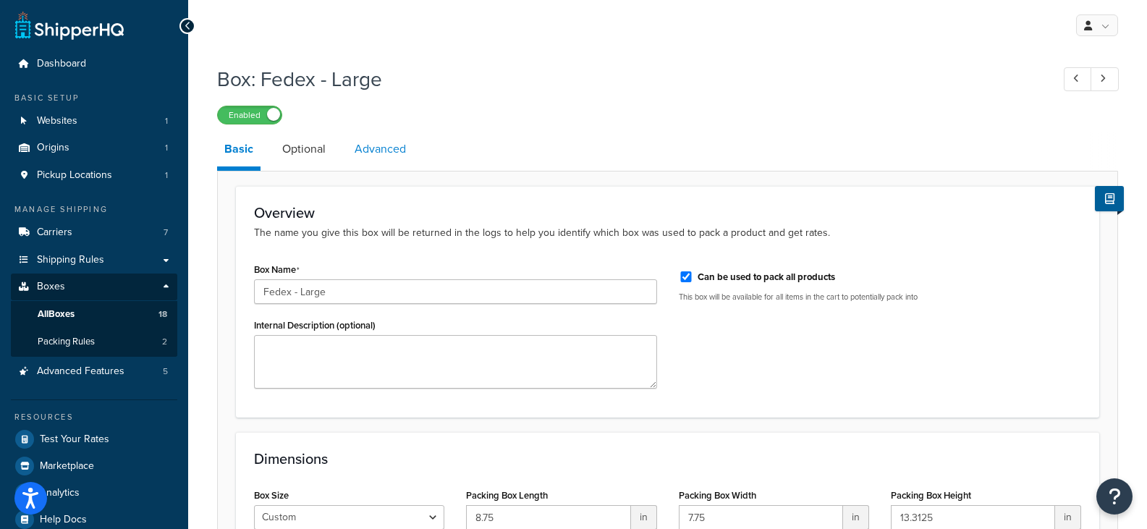
click at [377, 149] on link "Advanced" at bounding box center [380, 149] width 66 height 35
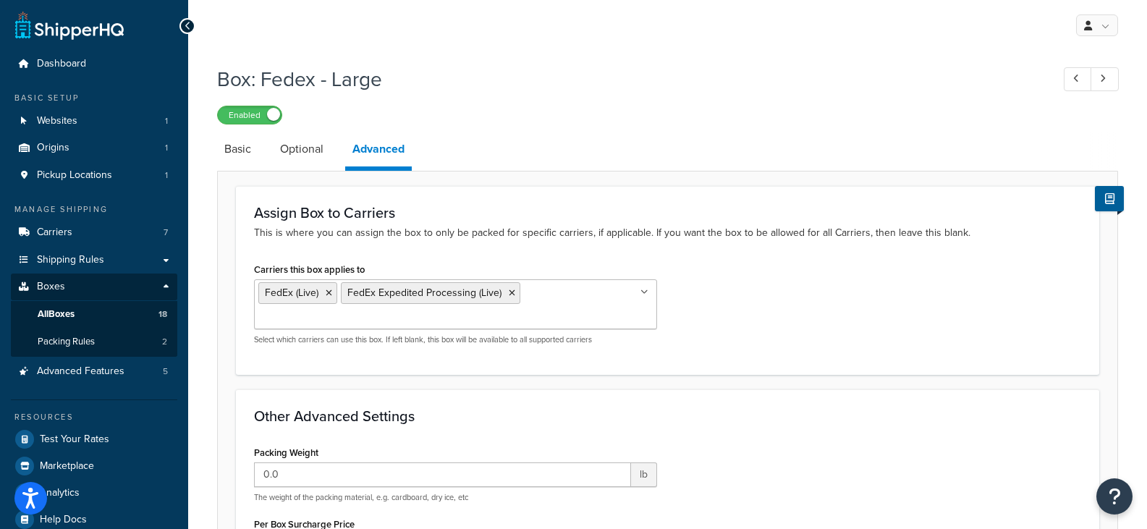
scroll to position [373, 0]
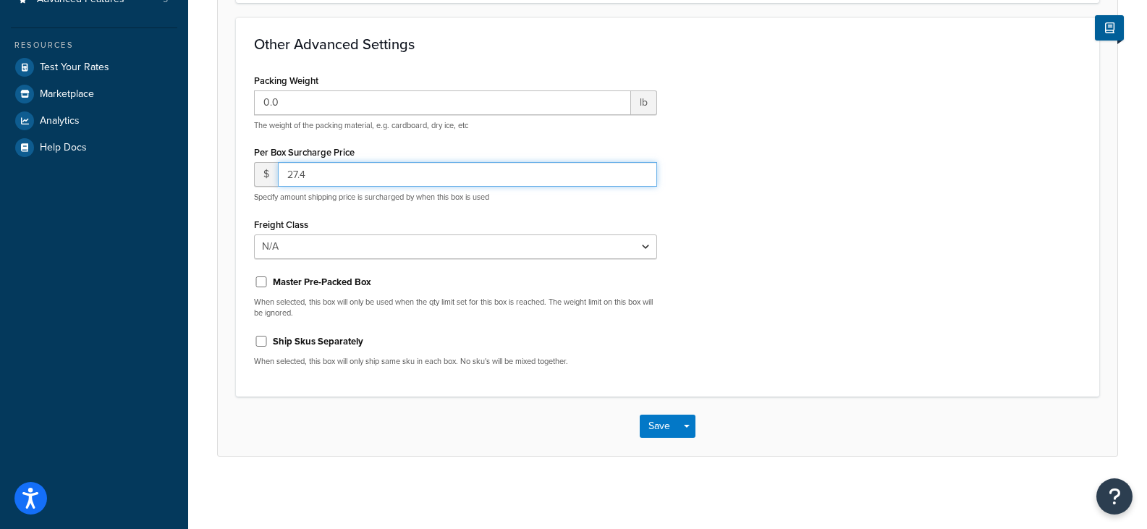
click at [316, 177] on input "27.4" at bounding box center [467, 174] width 379 height 25
type input "27.45"
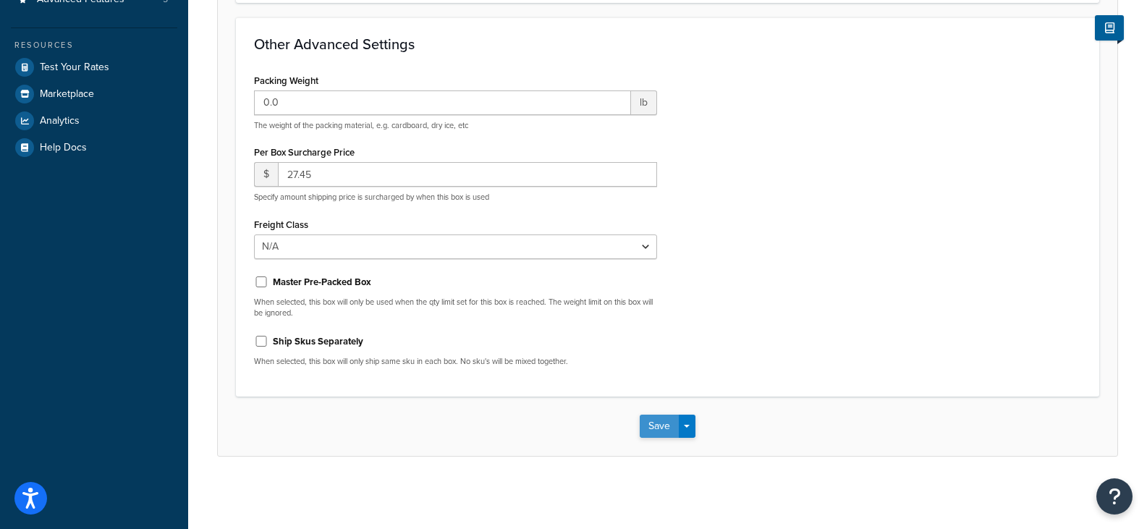
click at [667, 430] on button "Save" at bounding box center [659, 426] width 39 height 23
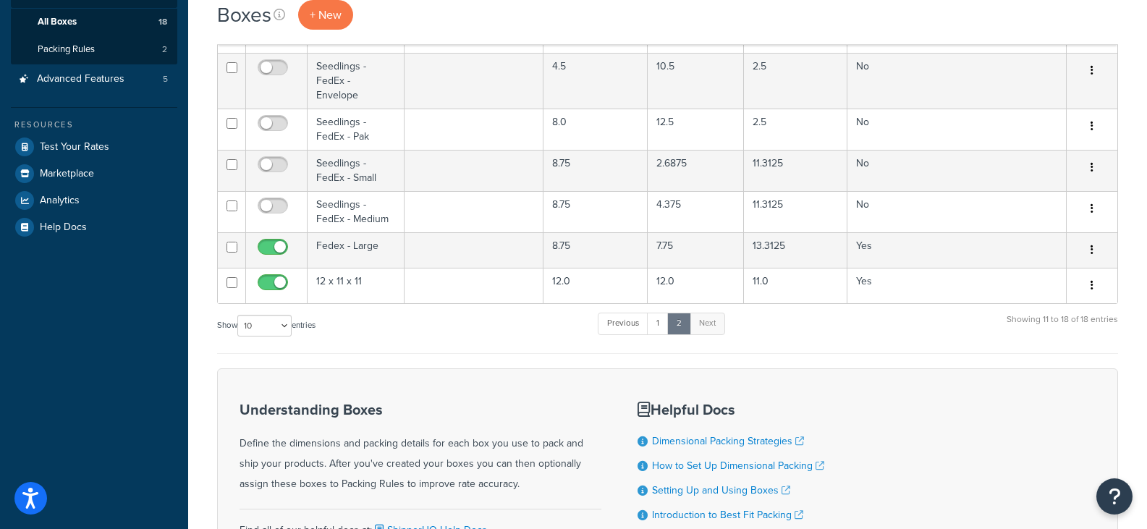
scroll to position [291, 0]
click at [661, 316] on link "1" at bounding box center [658, 325] width 22 height 22
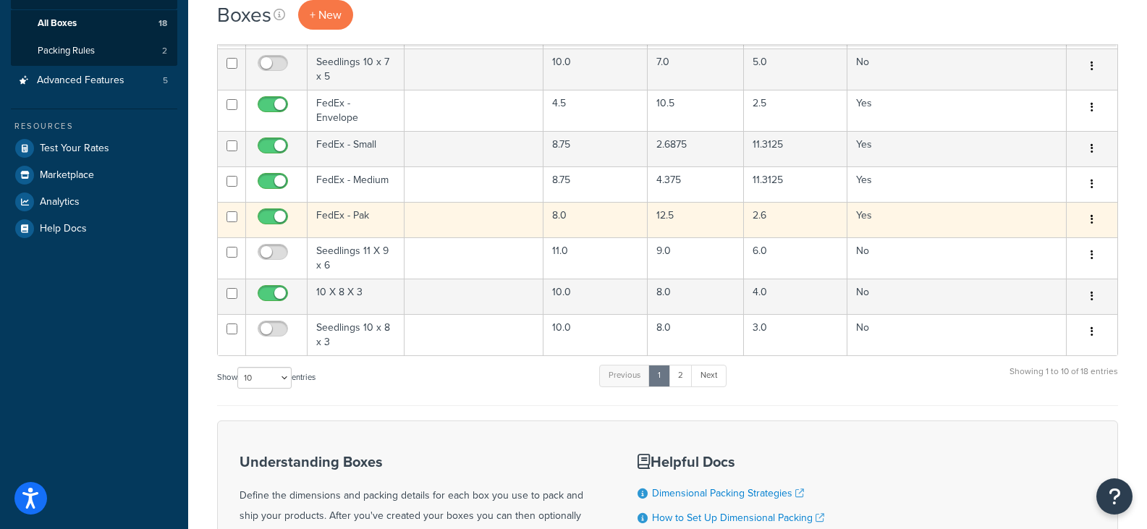
click at [334, 210] on td "FedEx - Pak" at bounding box center [356, 219] width 97 height 35
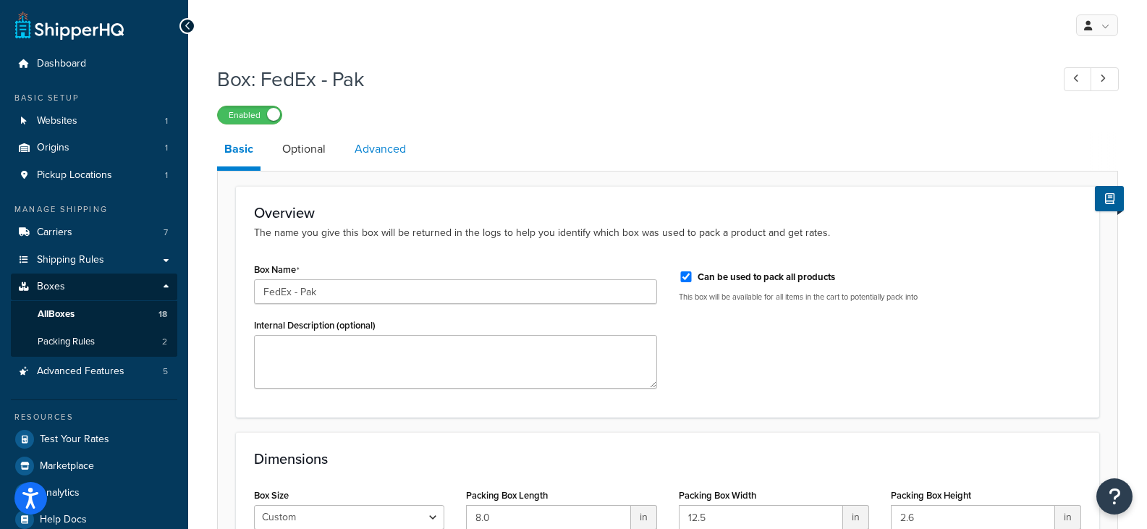
click at [385, 154] on link "Advanced" at bounding box center [380, 149] width 66 height 35
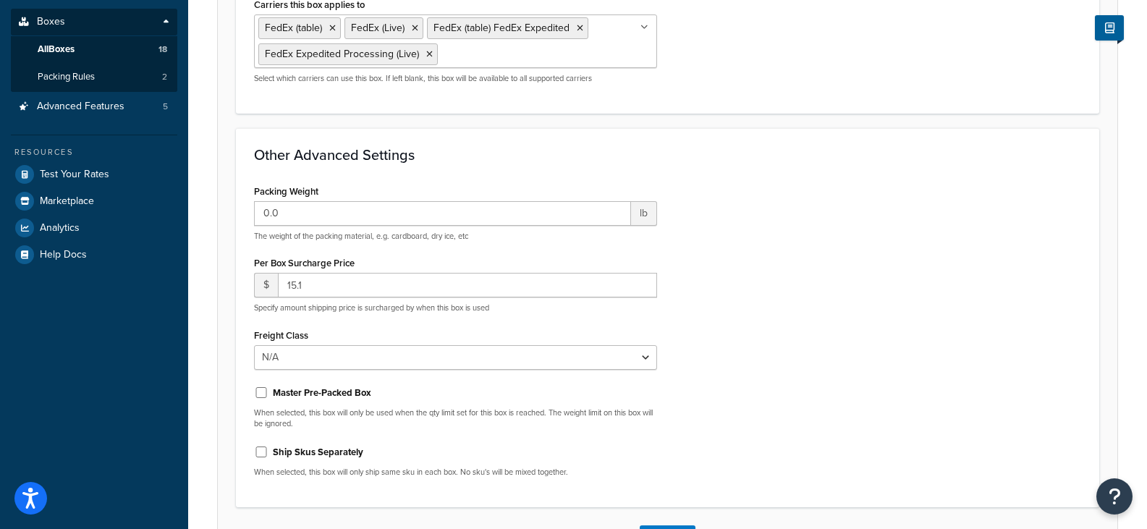
scroll to position [268, 0]
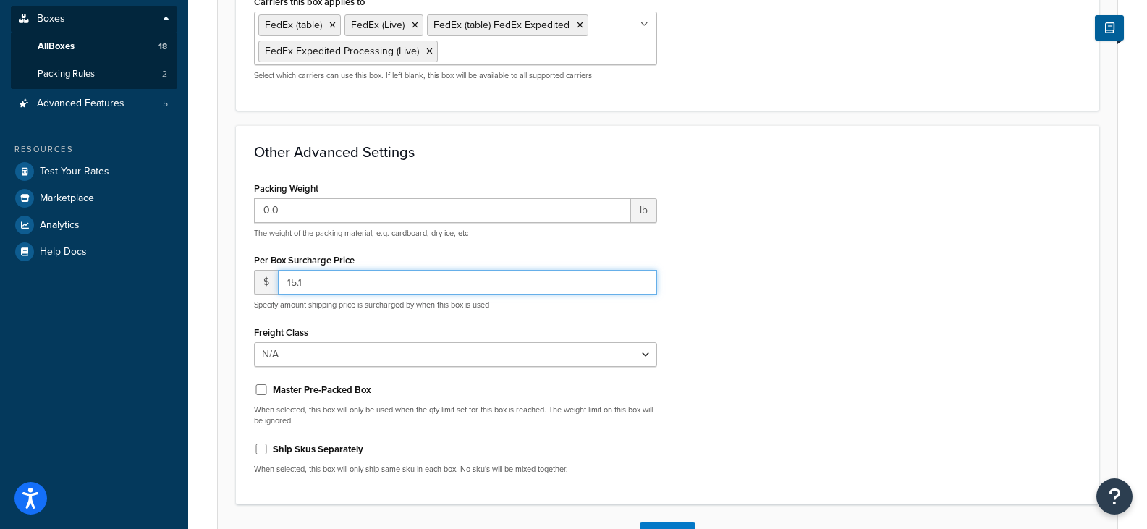
click at [318, 290] on input "15.1" at bounding box center [467, 282] width 379 height 25
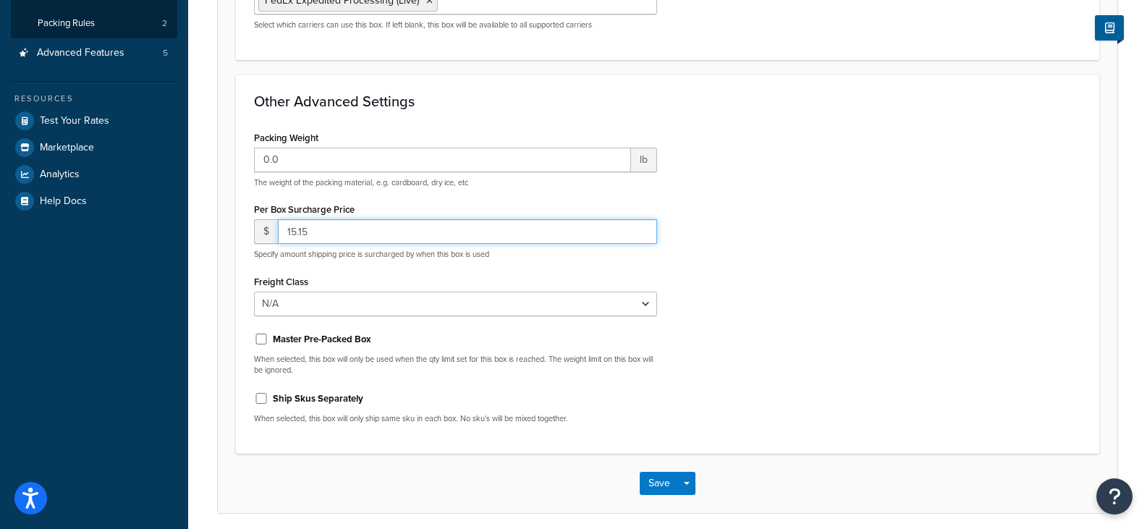
scroll to position [320, 0]
type input "15.15"
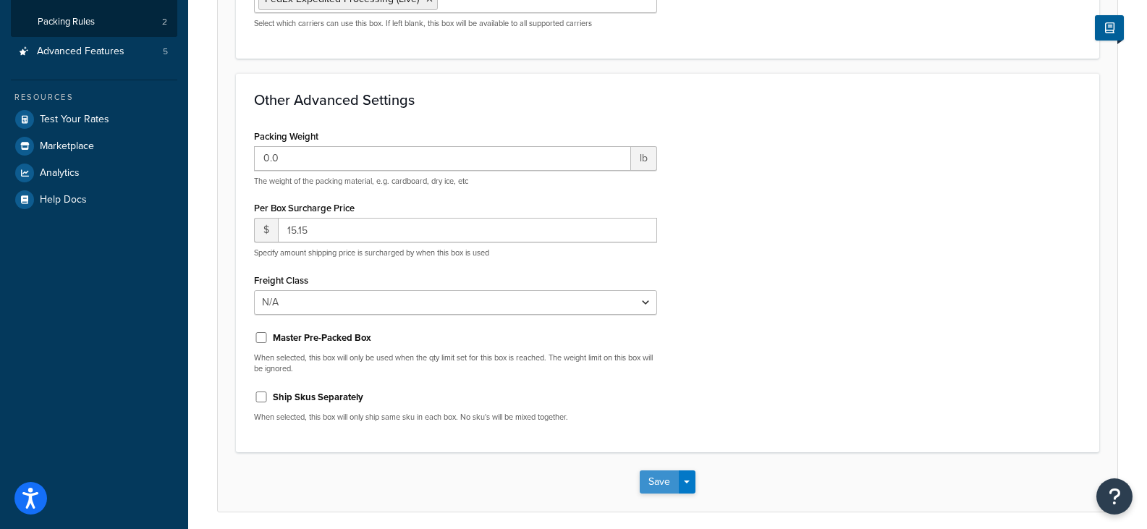
click at [654, 484] on button "Save" at bounding box center [659, 481] width 39 height 23
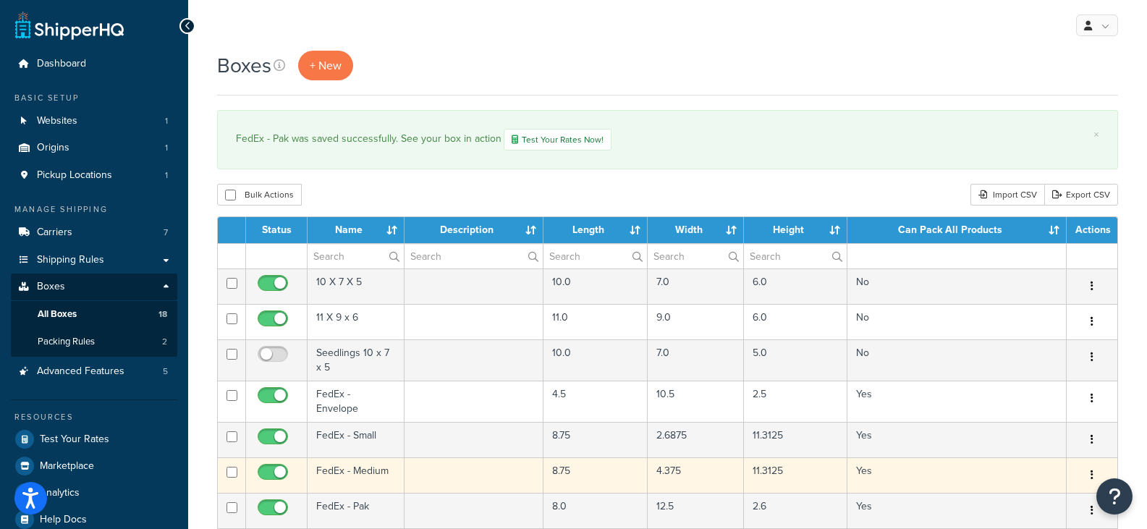
click at [337, 468] on td "FedEx - Medium" at bounding box center [356, 474] width 97 height 35
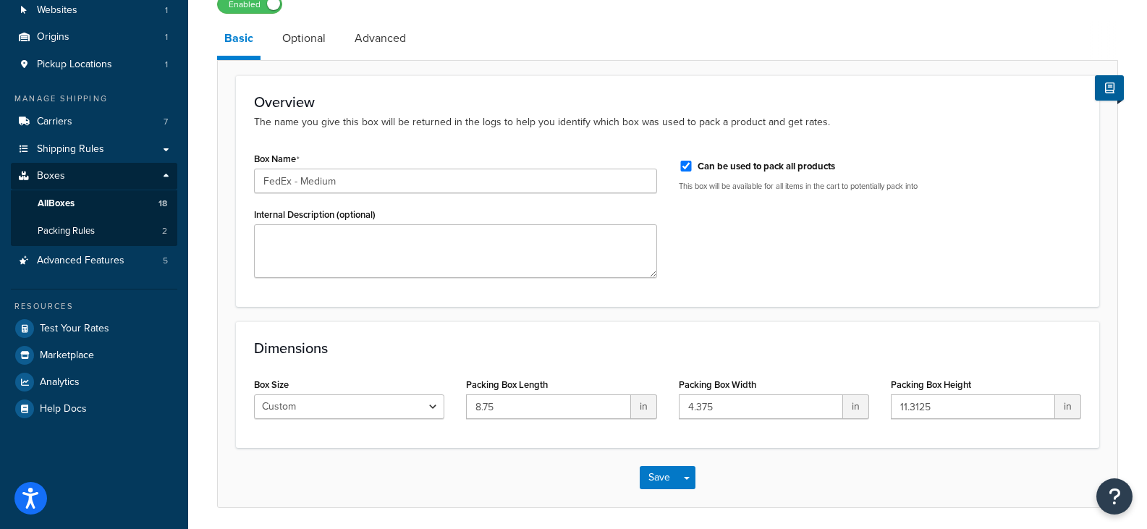
scroll to position [108, 0]
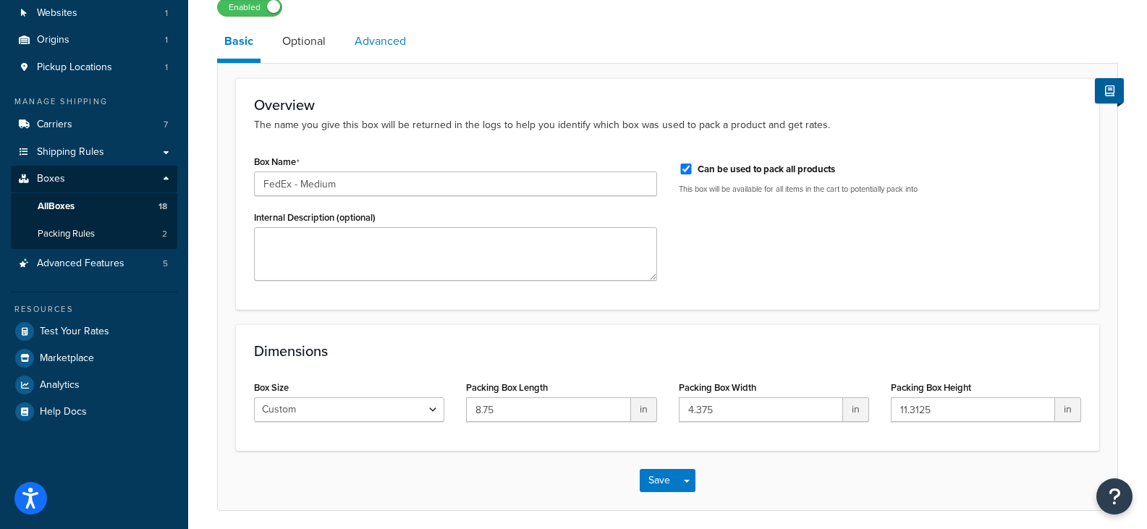
click at [384, 33] on link "Advanced" at bounding box center [380, 41] width 66 height 35
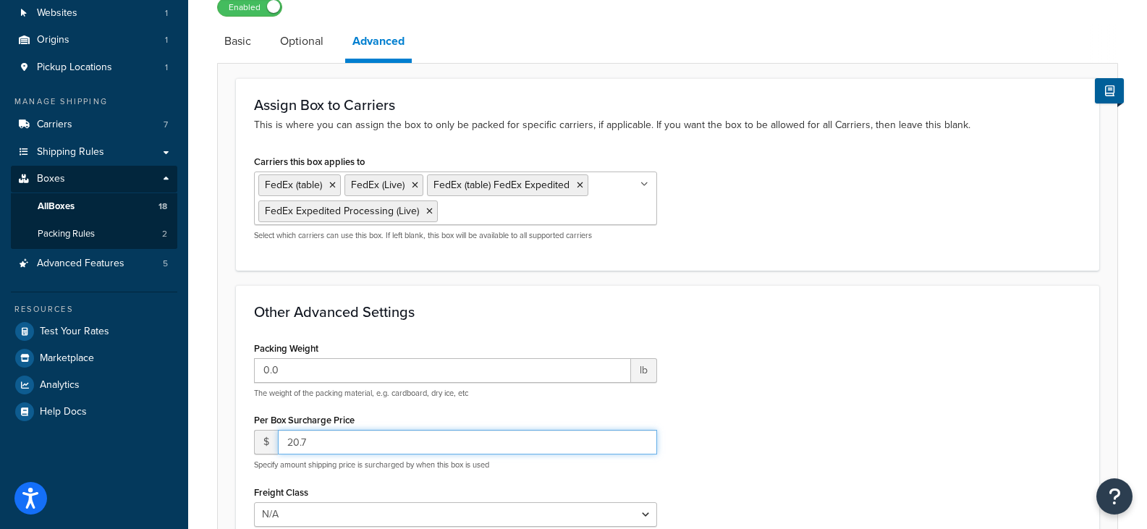
click at [332, 448] on input "20.7" at bounding box center [467, 442] width 379 height 25
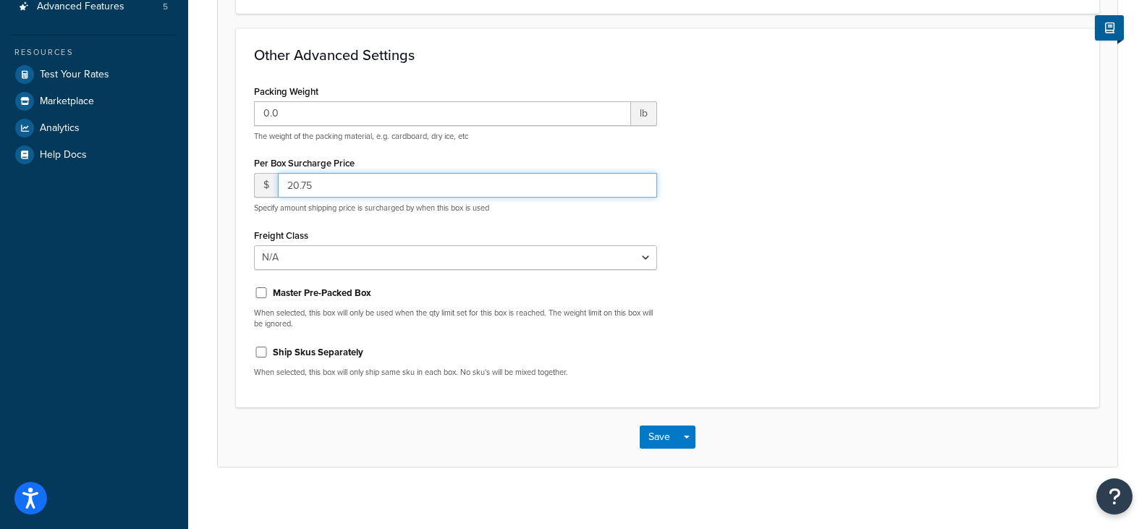
scroll to position [368, 0]
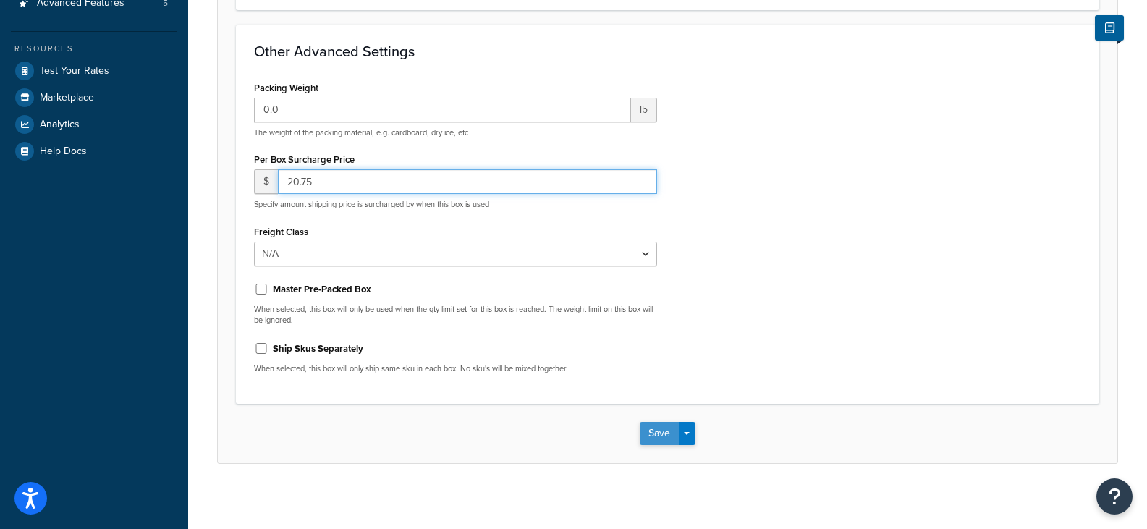
type input "20.75"
click at [653, 431] on button "Save" at bounding box center [659, 433] width 39 height 23
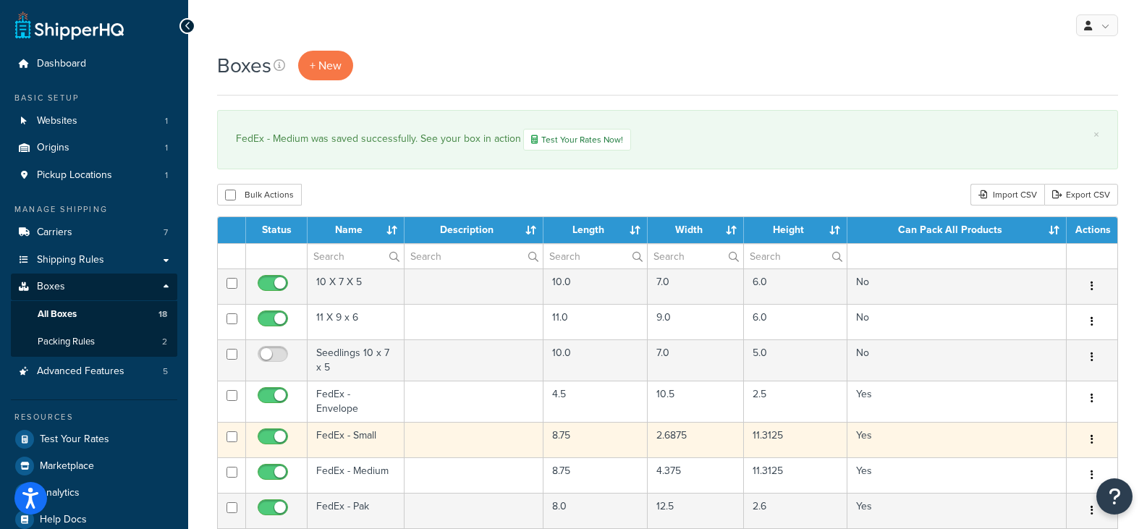
click at [349, 432] on td "FedEx - Small" at bounding box center [356, 439] width 97 height 35
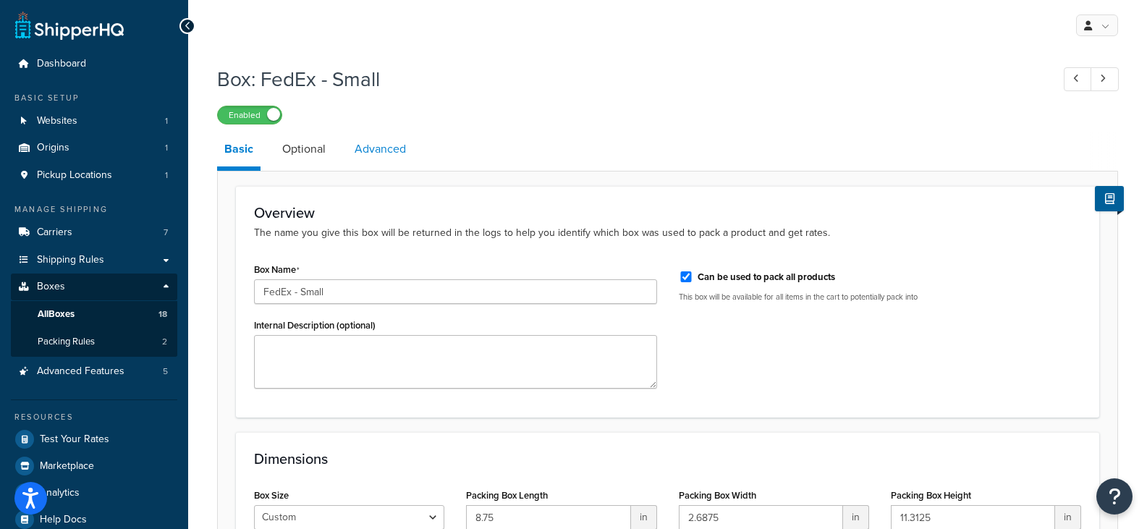
click at [370, 153] on link "Advanced" at bounding box center [380, 149] width 66 height 35
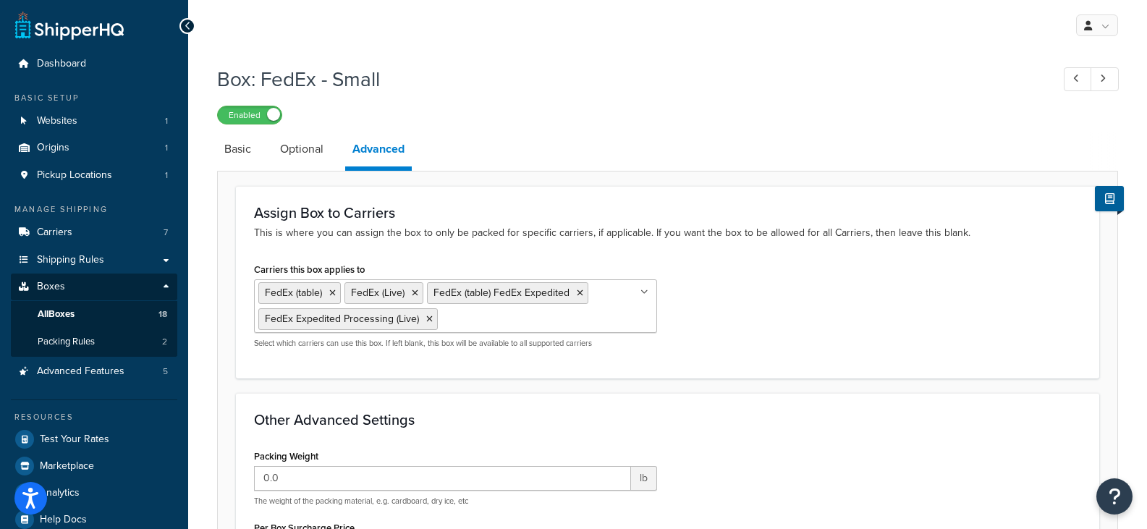
scroll to position [377, 0]
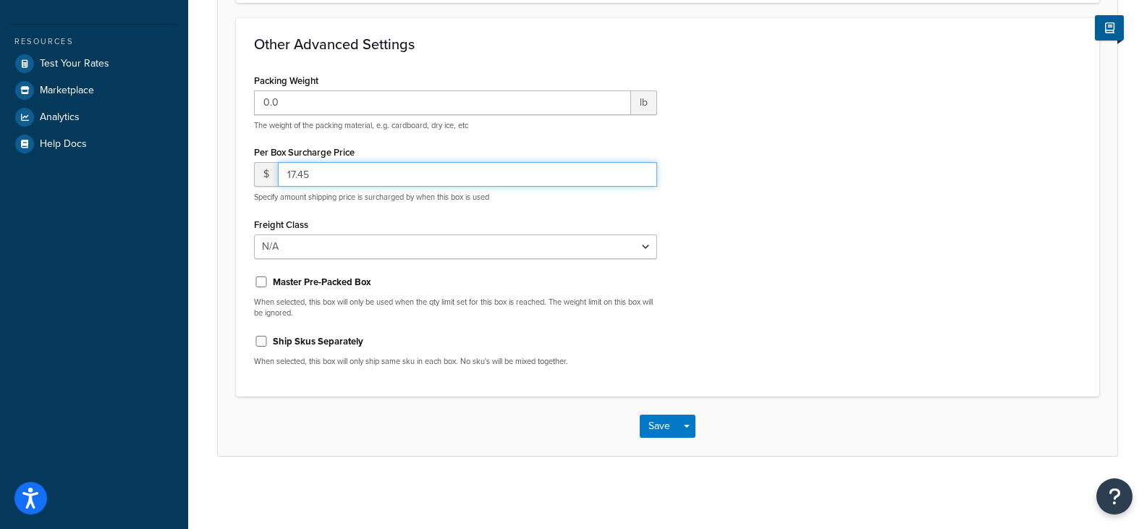
click at [418, 172] on input "17.45" at bounding box center [467, 174] width 379 height 25
type input "17.50"
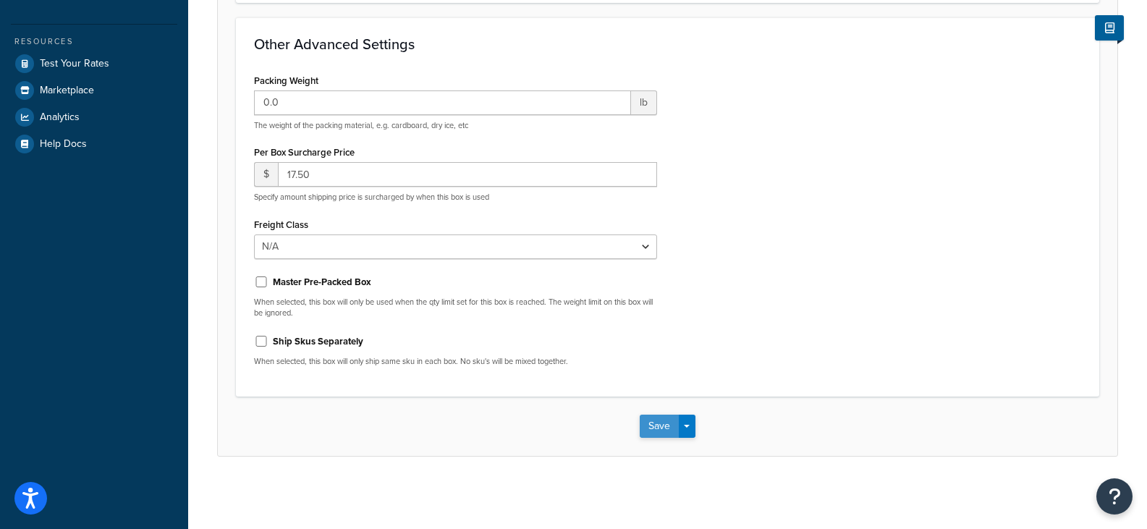
click at [655, 426] on button "Save" at bounding box center [659, 426] width 39 height 23
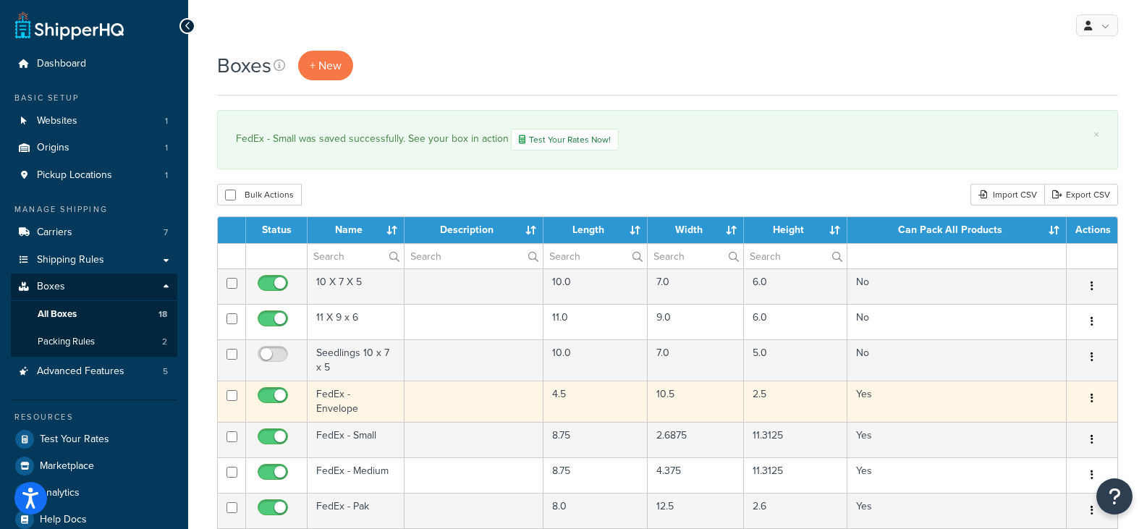
click at [343, 389] on td "FedEx - Envelope" at bounding box center [356, 401] width 97 height 41
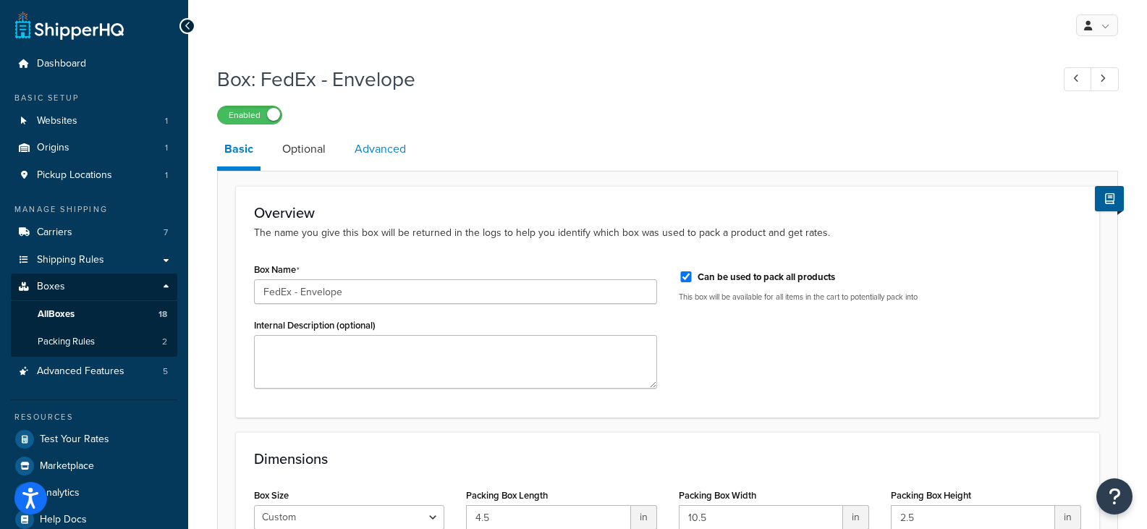
click at [387, 150] on link "Advanced" at bounding box center [380, 149] width 66 height 35
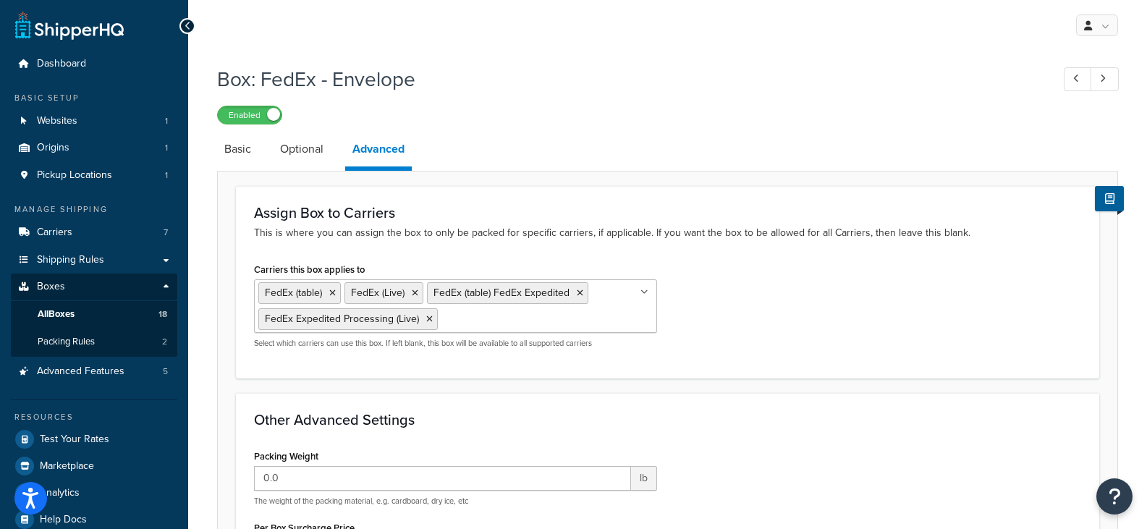
scroll to position [377, 0]
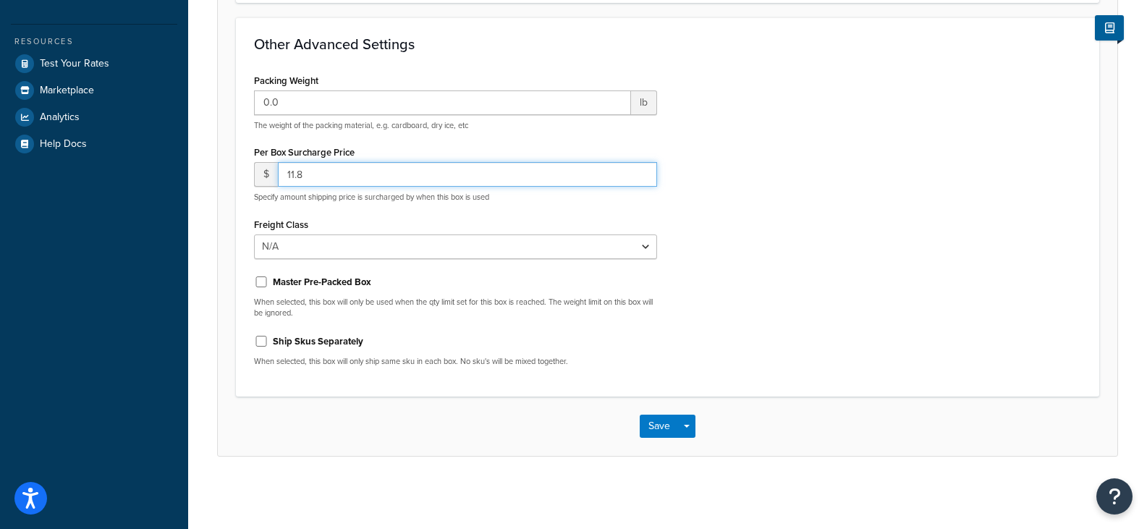
click at [319, 182] on input "11.8" at bounding box center [467, 174] width 379 height 25
type input "11.85"
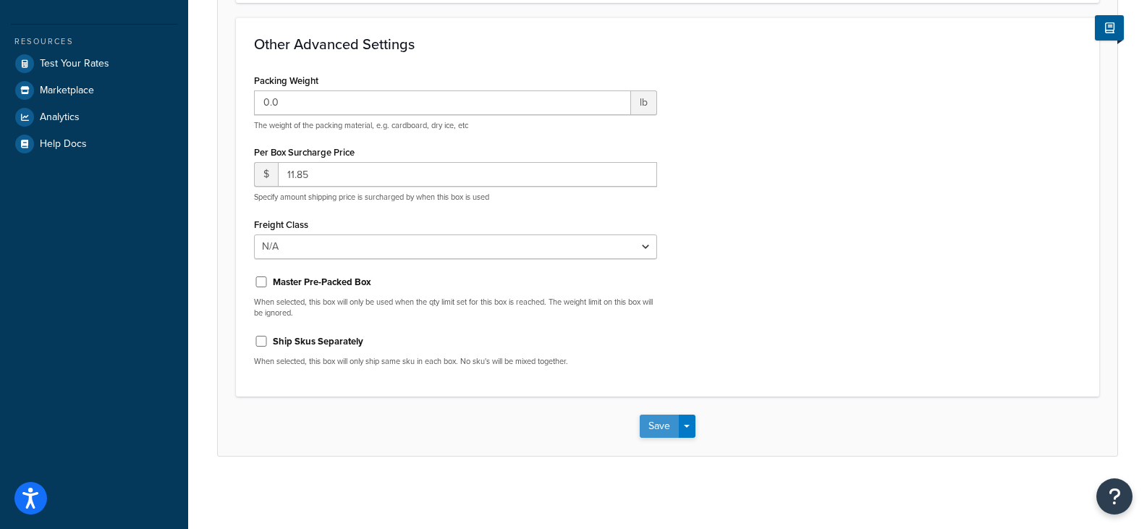
click at [659, 430] on button "Save" at bounding box center [659, 426] width 39 height 23
